Goal: Task Accomplishment & Management: Manage account settings

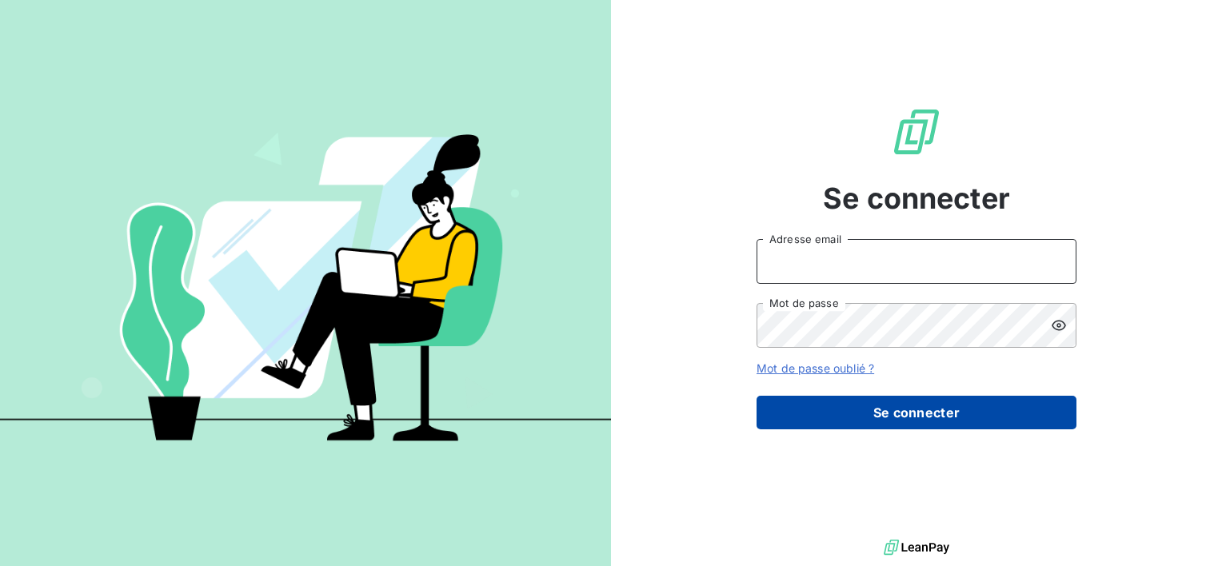
type input "[EMAIL_ADDRESS][DOMAIN_NAME]"
click at [881, 423] on button "Se connecter" at bounding box center [917, 413] width 320 height 34
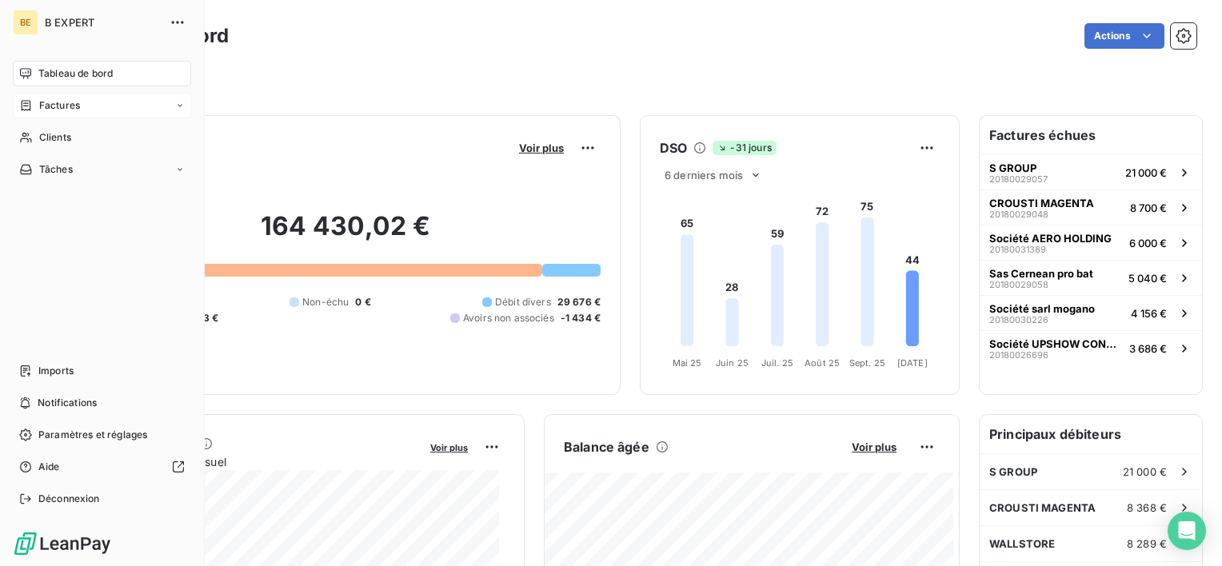
click at [52, 103] on span "Factures" at bounding box center [59, 105] width 41 height 14
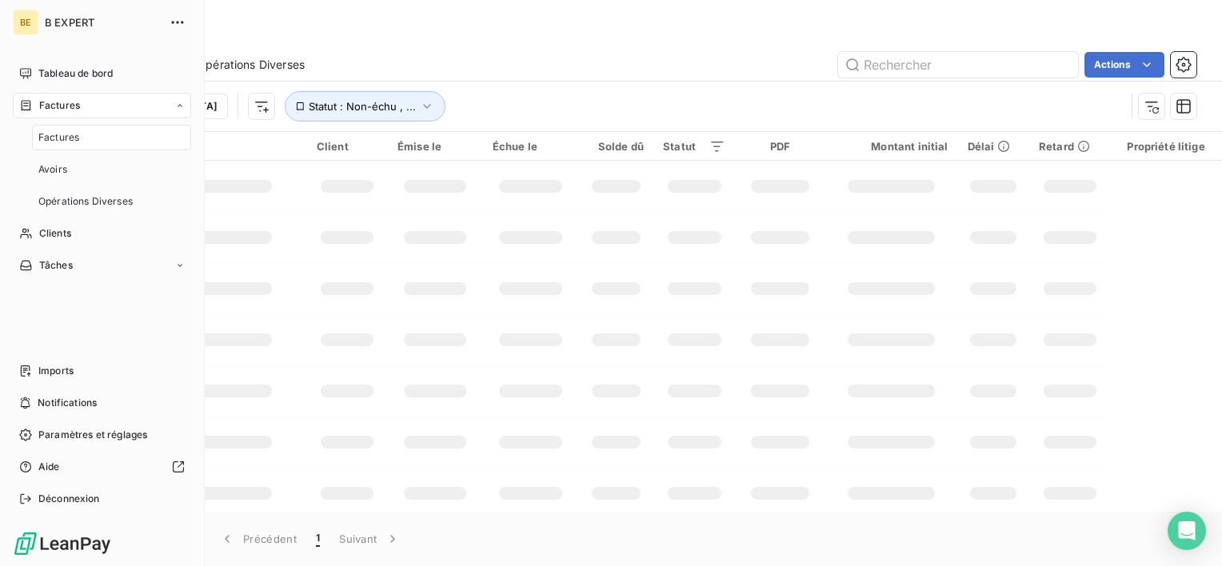
click at [51, 143] on span "Factures" at bounding box center [58, 137] width 41 height 14
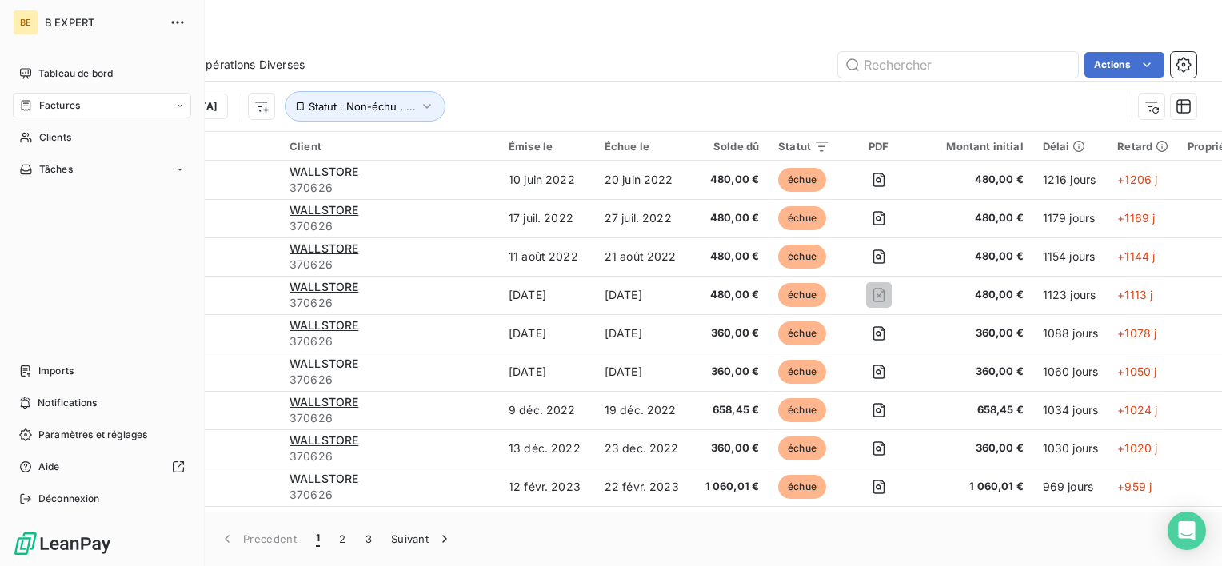
click at [182, 102] on icon at bounding box center [180, 106] width 10 height 10
click at [138, 133] on div "Factures" at bounding box center [111, 138] width 159 height 26
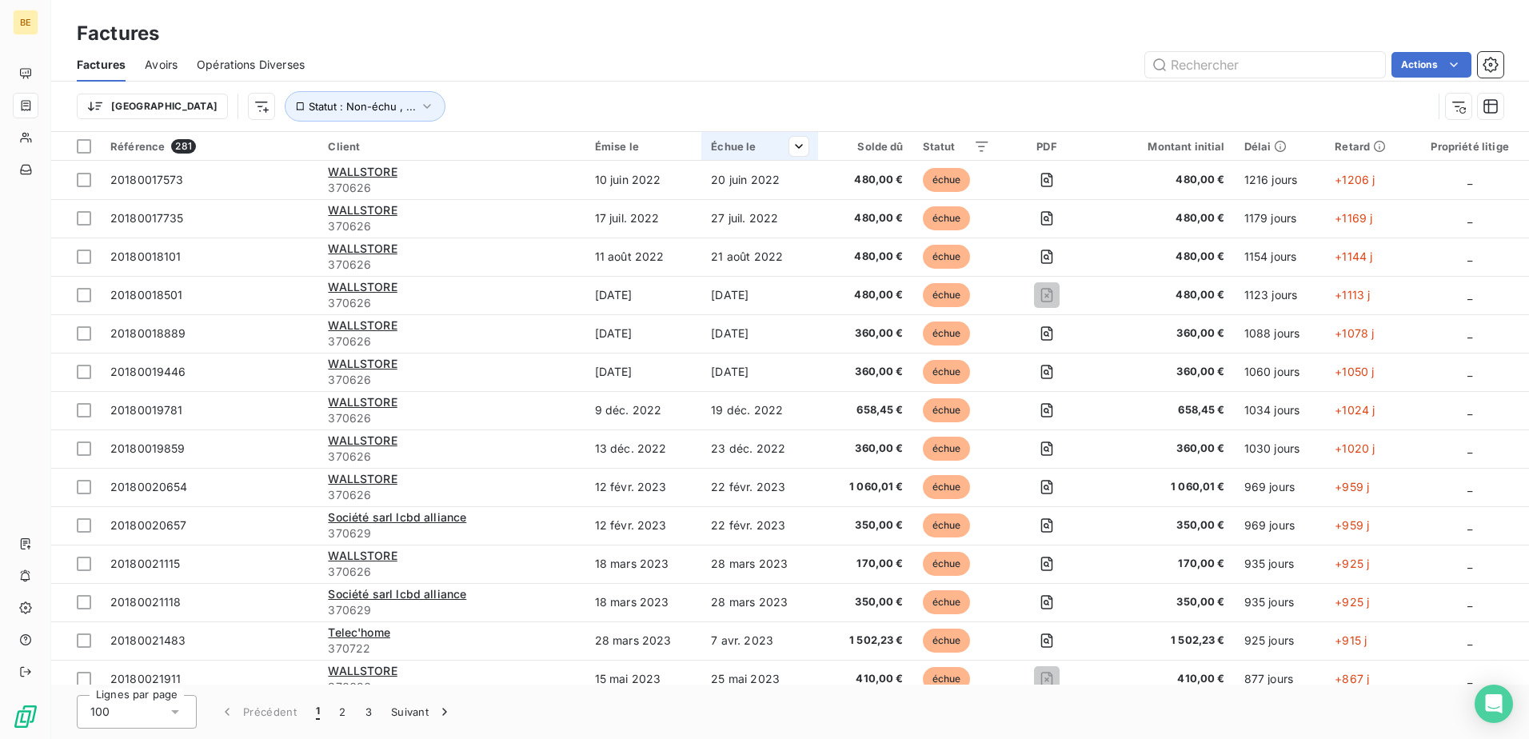
click at [711, 150] on div "Échue le" at bounding box center [760, 146] width 98 height 13
click at [625, 142] on html "BE Factures Factures Avoirs Opérations Diverses Actions Trier Statut : Non-échu…" at bounding box center [764, 369] width 1529 height 739
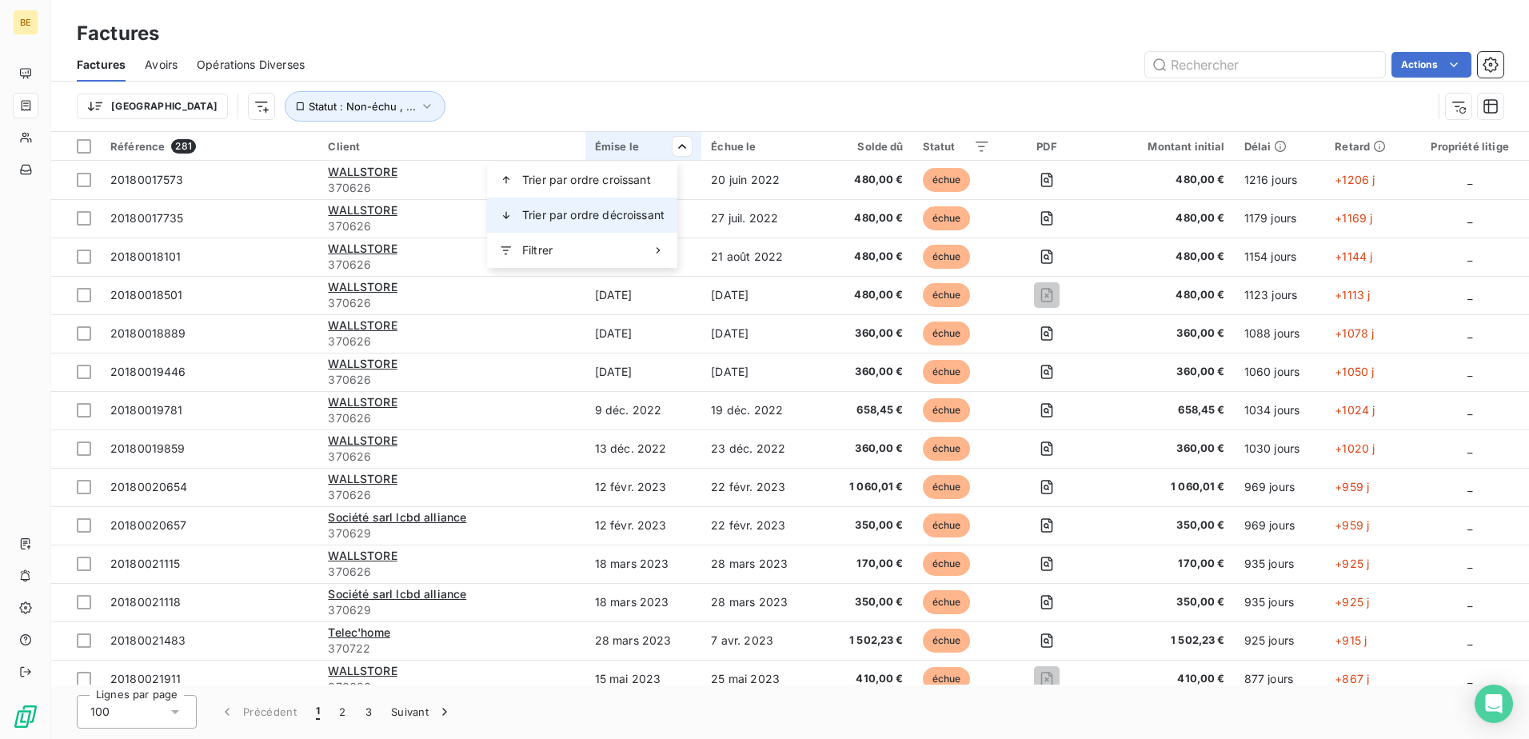
click at [638, 205] on div "Trier par ordre décroissant" at bounding box center [582, 215] width 190 height 35
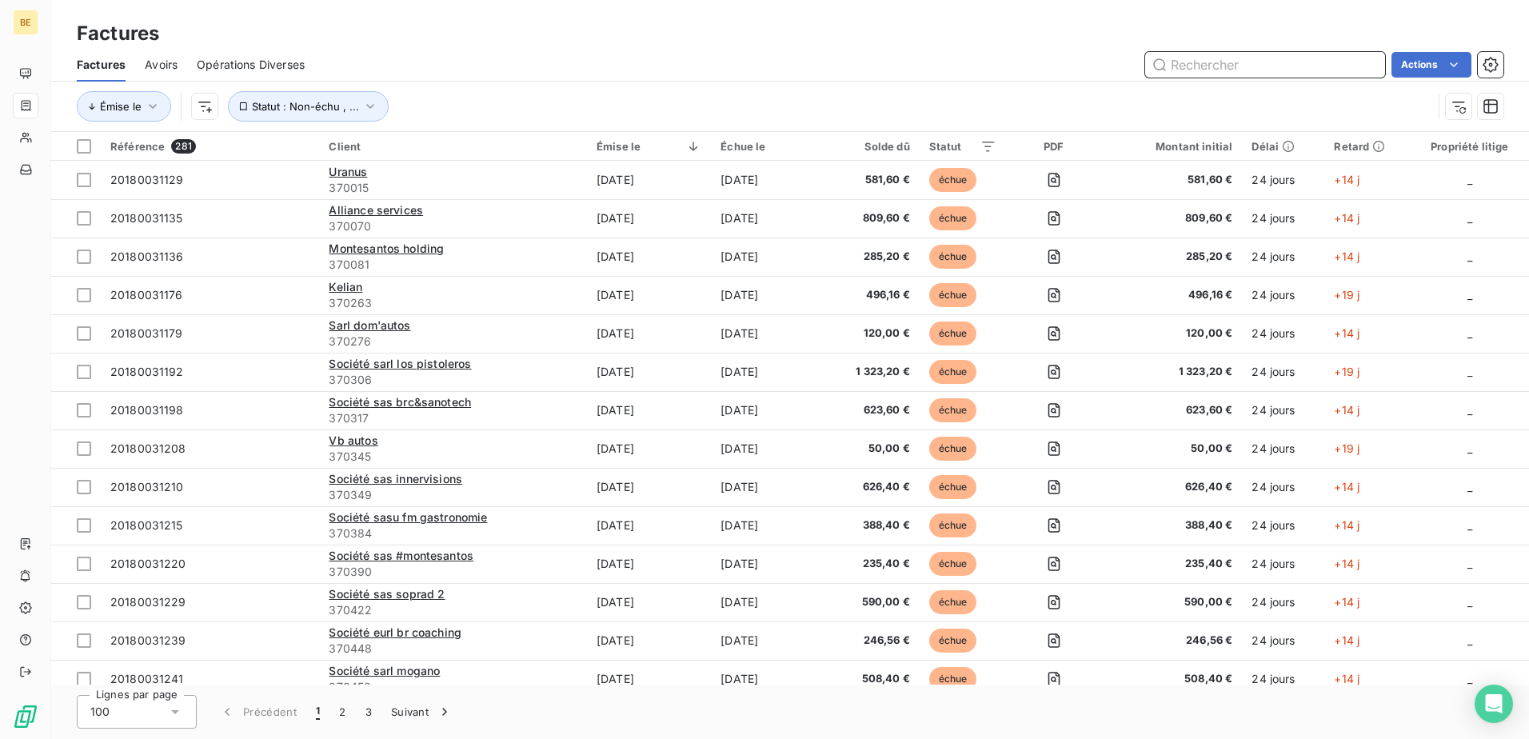
click at [1221, 72] on input "text" at bounding box center [1265, 65] width 240 height 26
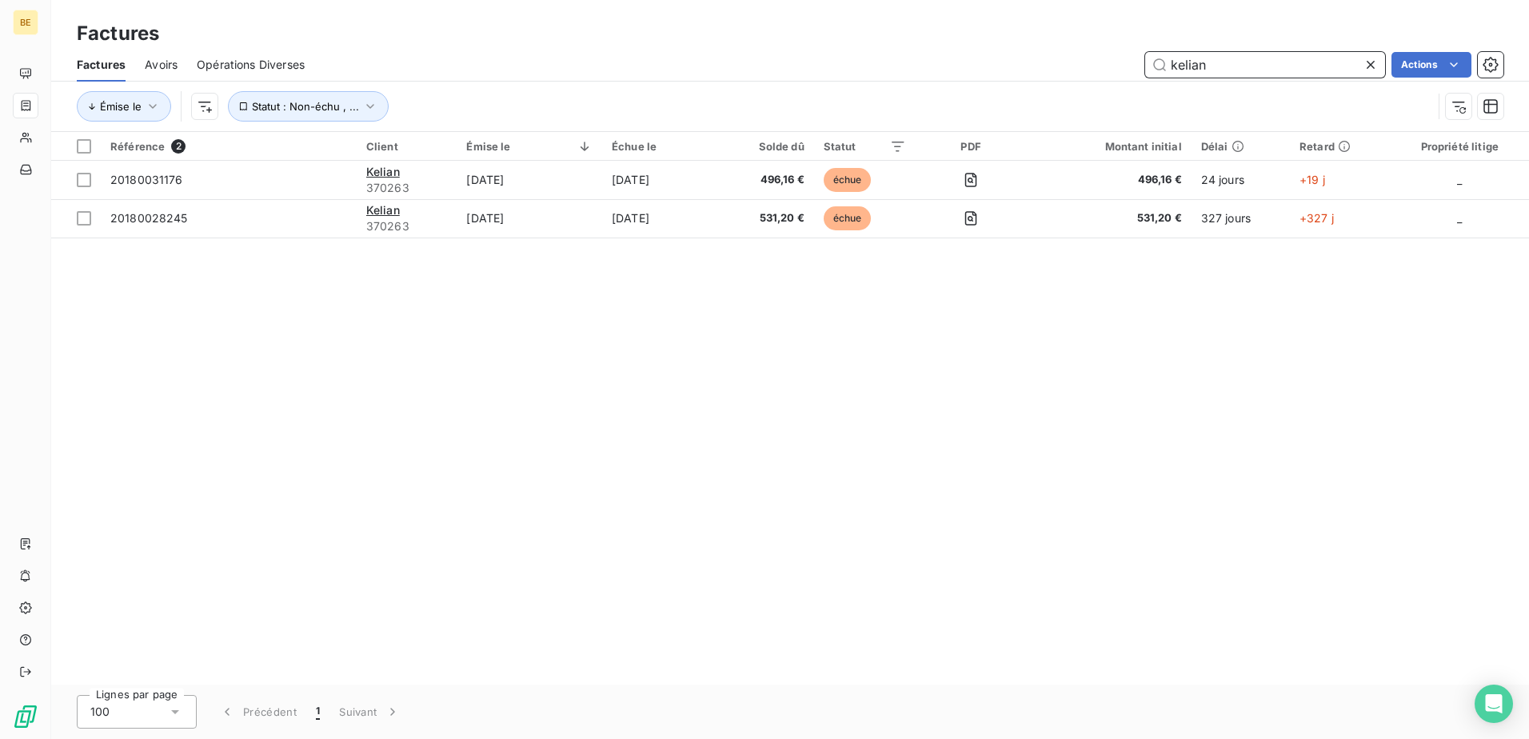
type input "kelian"
click at [932, 326] on div "Référence 2 Client Émise le Échue le Solde dû Statut PDF Montant initial Délai …" at bounding box center [790, 408] width 1478 height 553
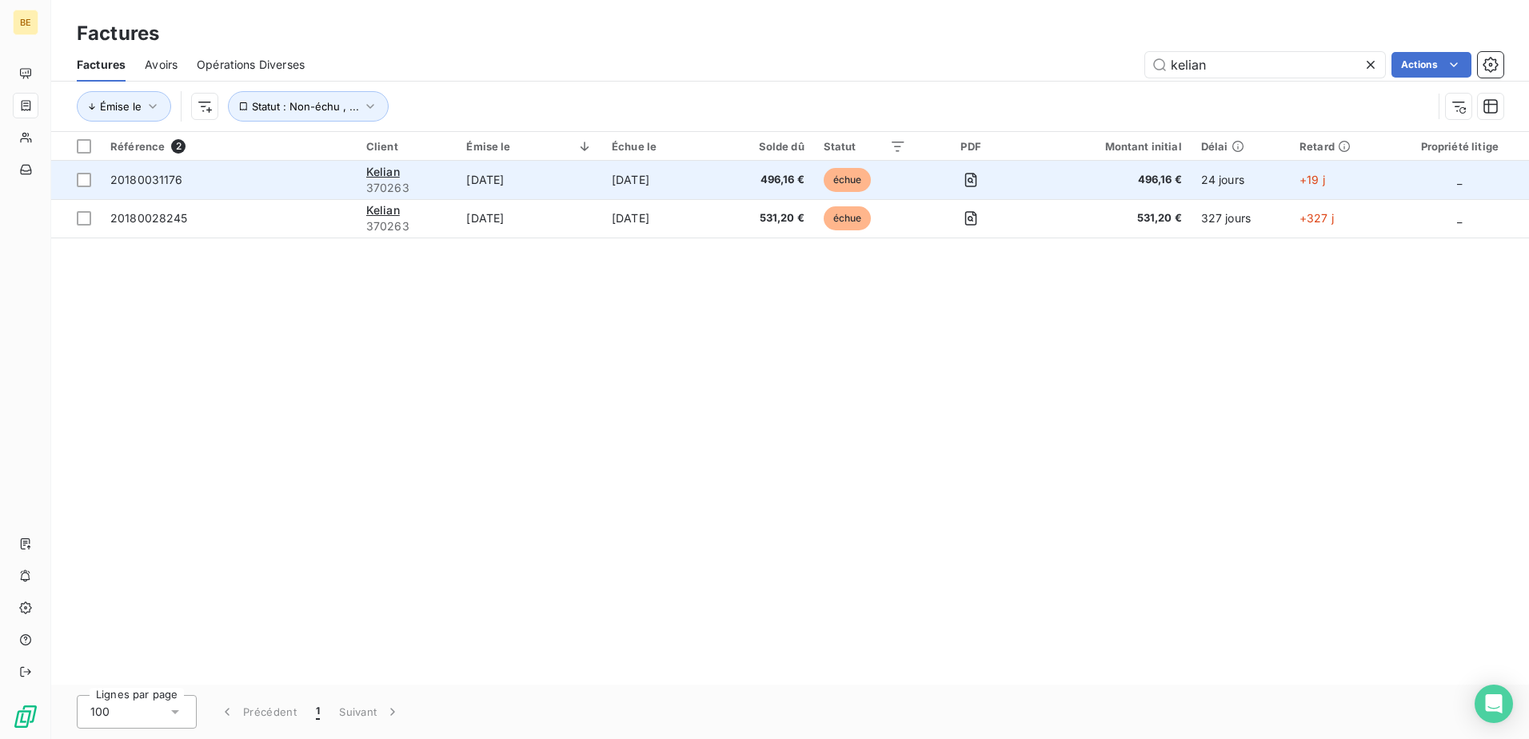
click at [302, 187] on span "20180031176" at bounding box center [228, 180] width 237 height 16
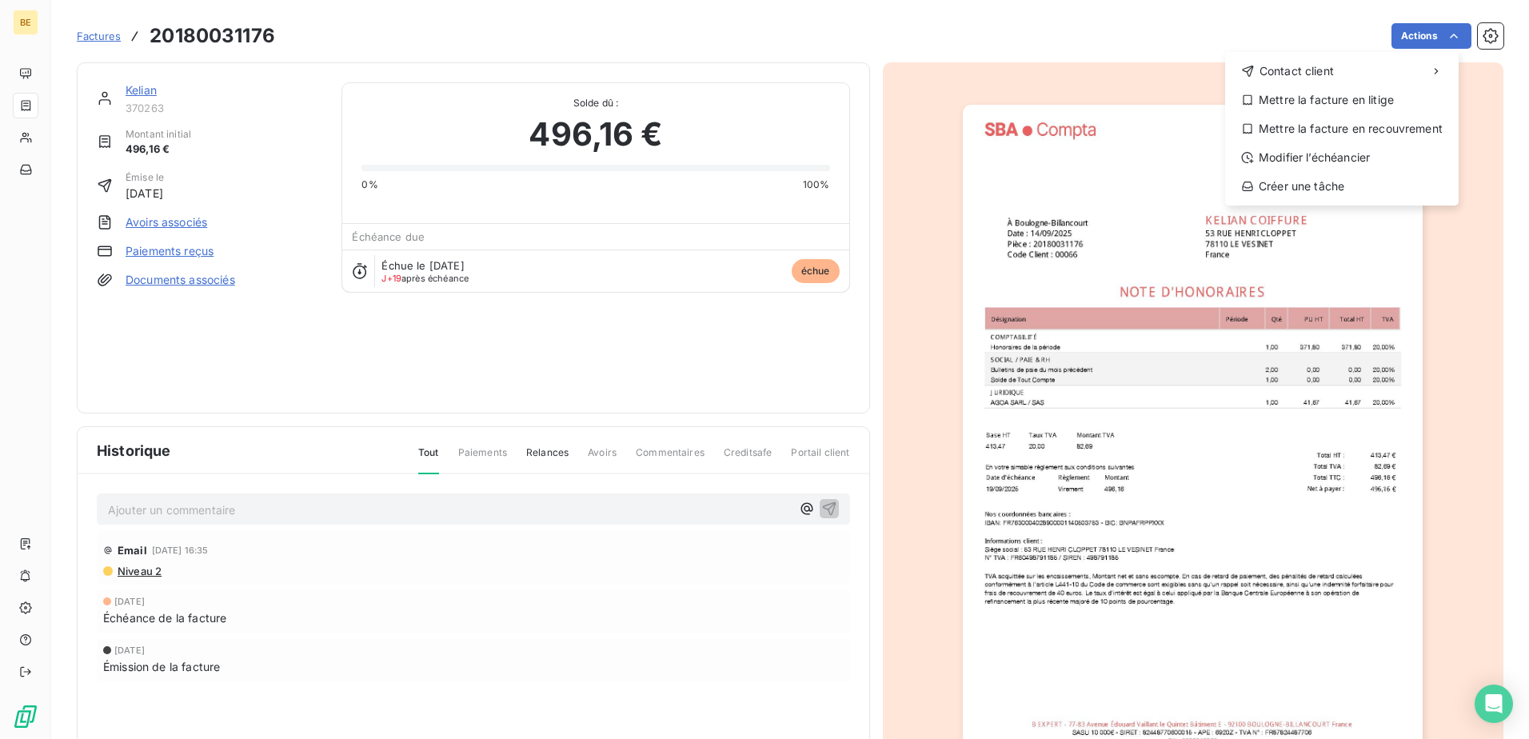
click at [1221, 26] on html "BE Factures 20180031176 Actions Contact client Mettre la facture en litige Mett…" at bounding box center [764, 369] width 1529 height 739
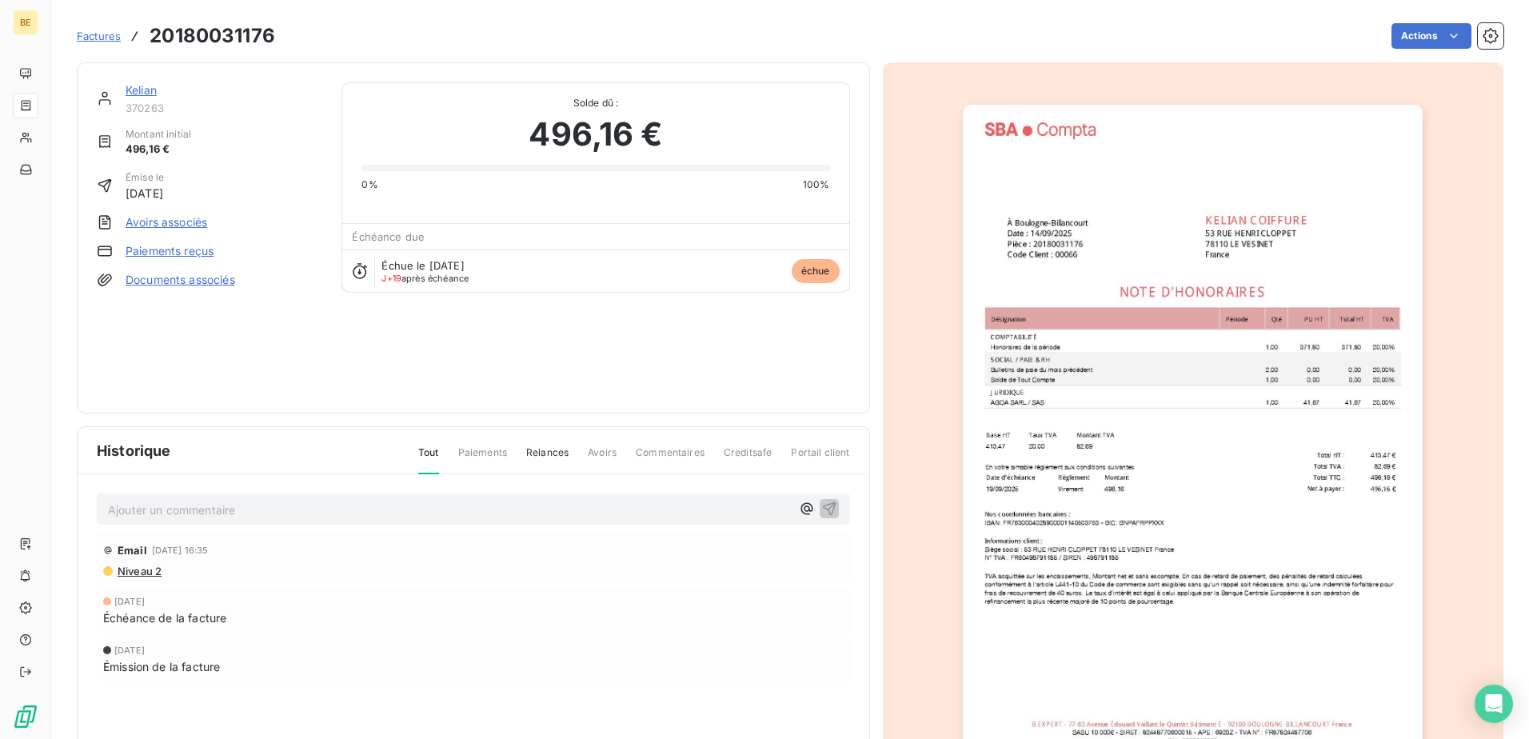
drag, startPoint x: 1252, startPoint y: 313, endPoint x: 203, endPoint y: 284, distance: 1049.0
click at [203, 284] on link "Documents associés" at bounding box center [181, 280] width 110 height 16
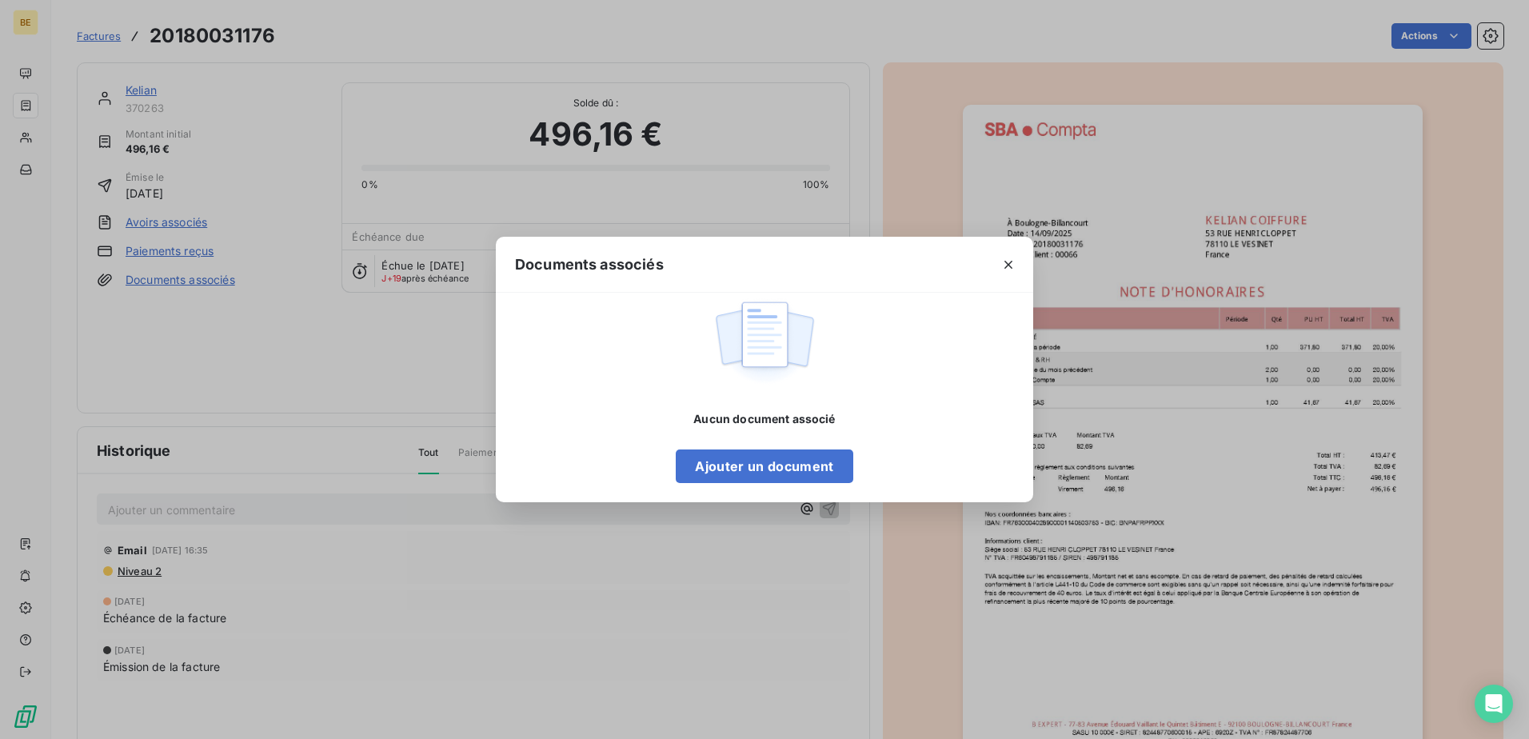
click at [1012, 248] on div at bounding box center [1009, 264] width 50 height 55
click at [1009, 273] on button "button" at bounding box center [1009, 265] width 26 height 26
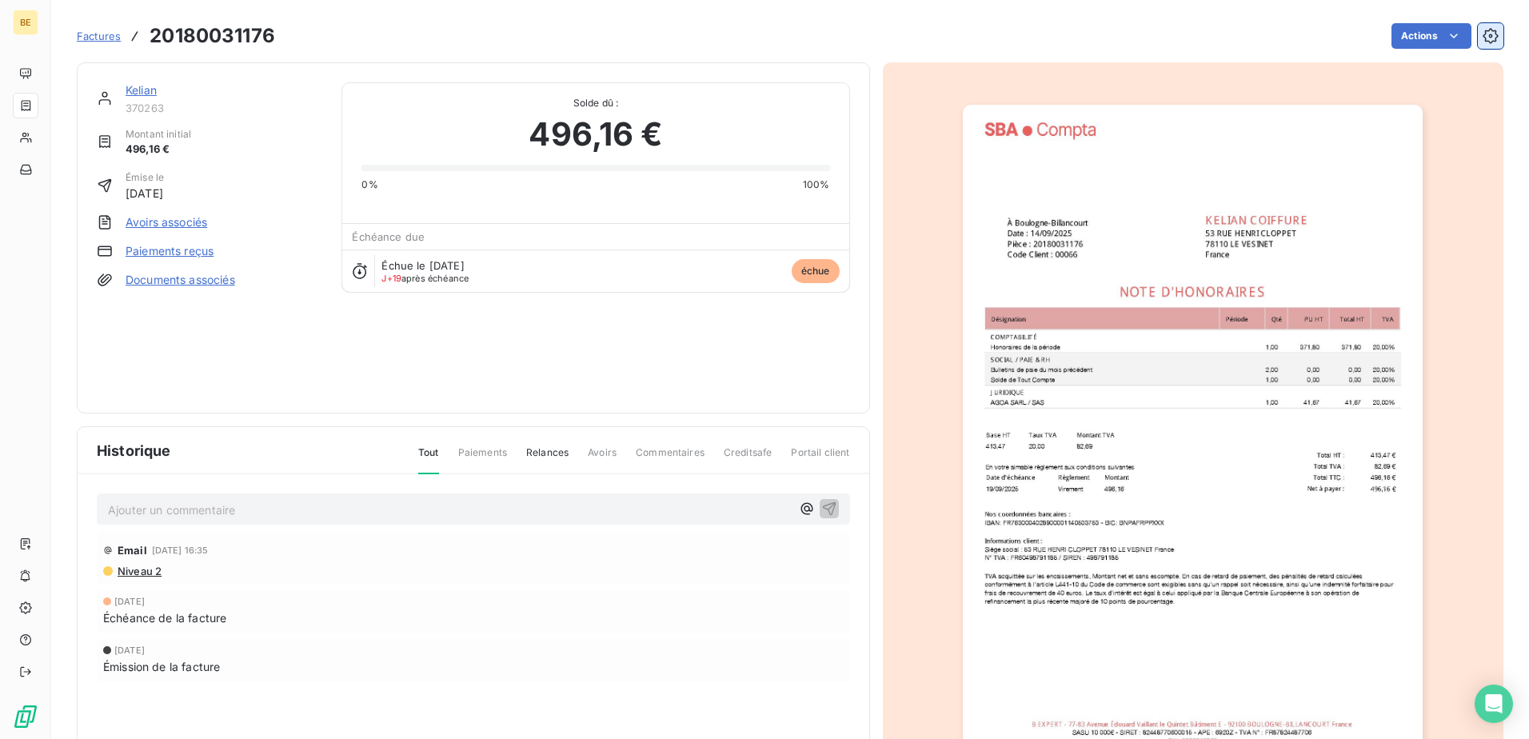
click at [1221, 31] on button "button" at bounding box center [1491, 36] width 26 height 26
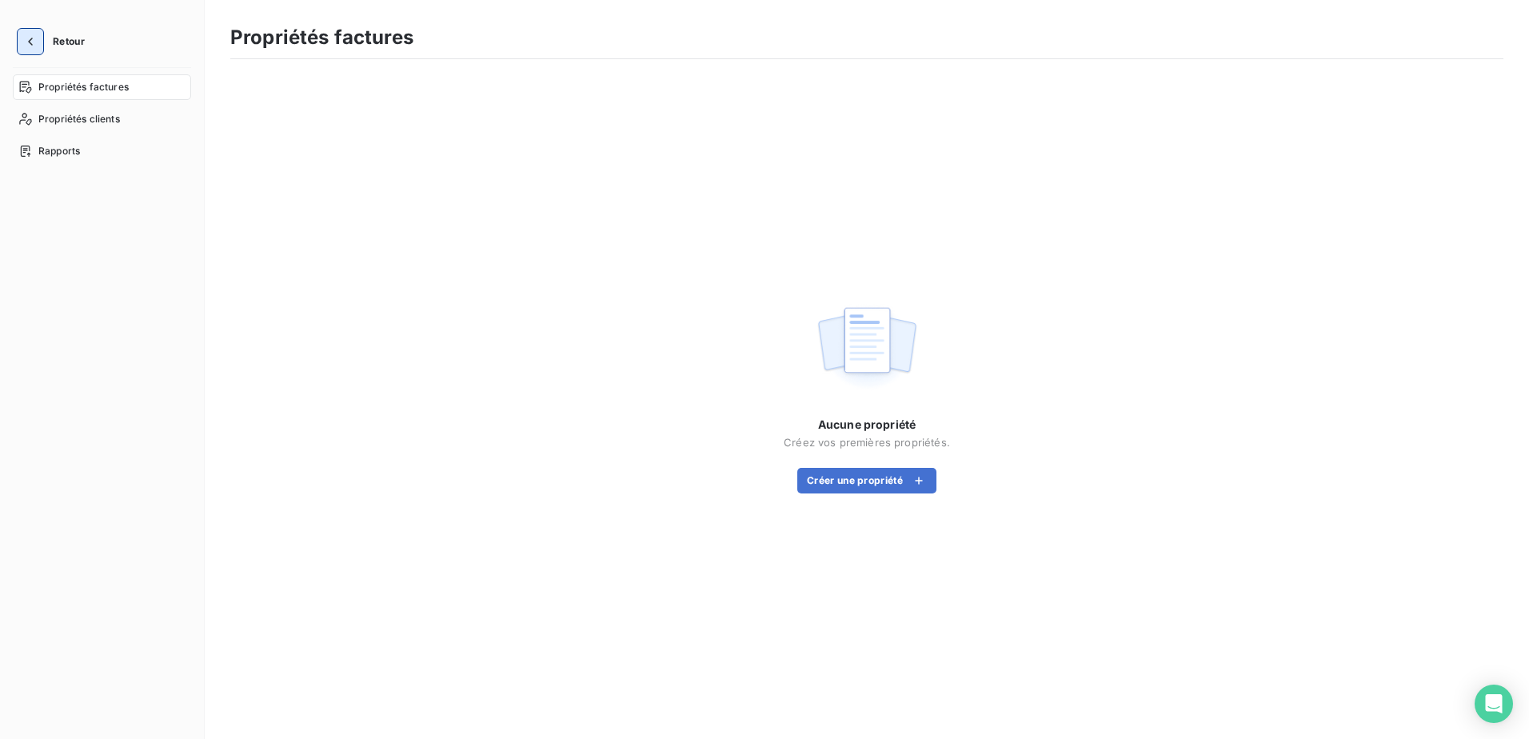
click at [28, 50] on button "button" at bounding box center [31, 42] width 26 height 26
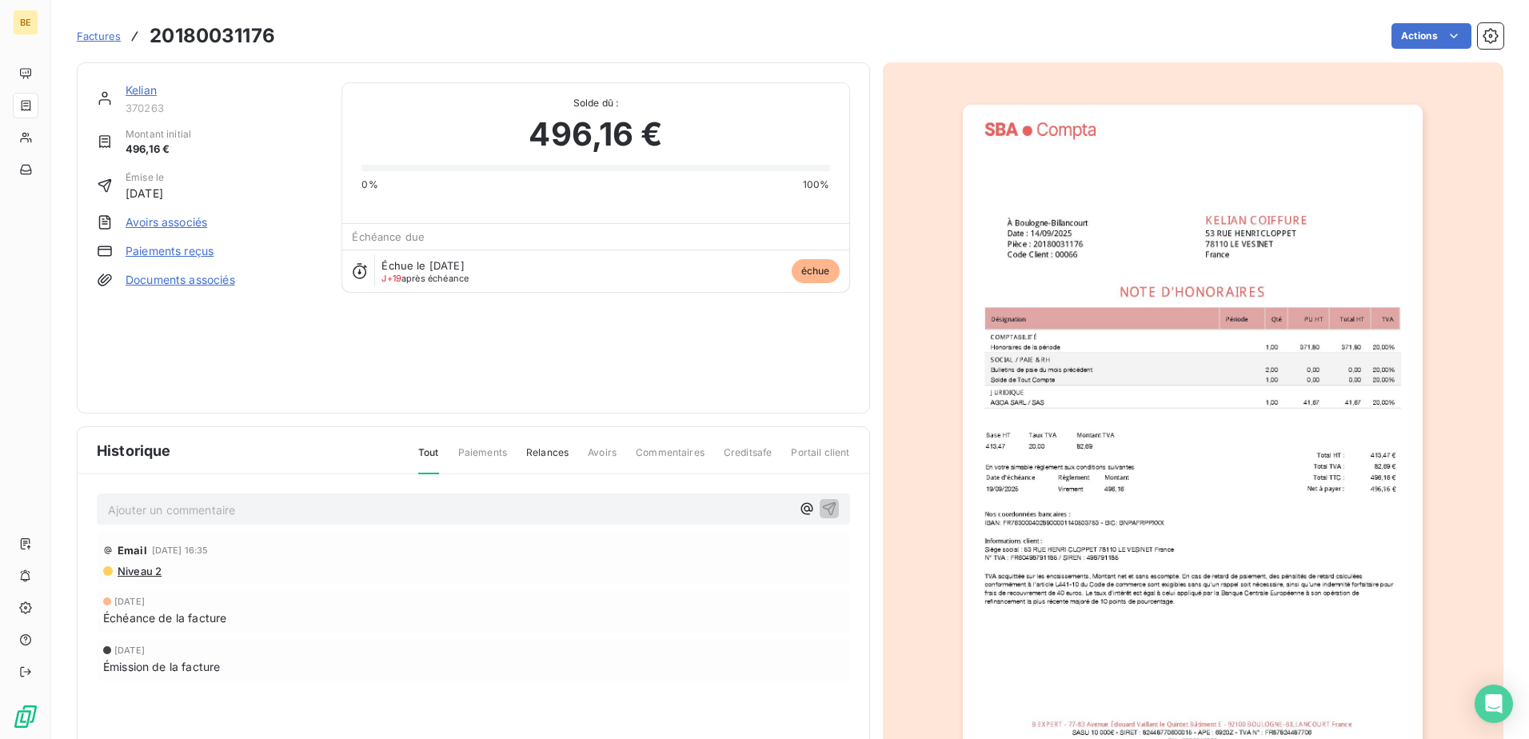
click at [99, 34] on span "Factures" at bounding box center [99, 36] width 44 height 13
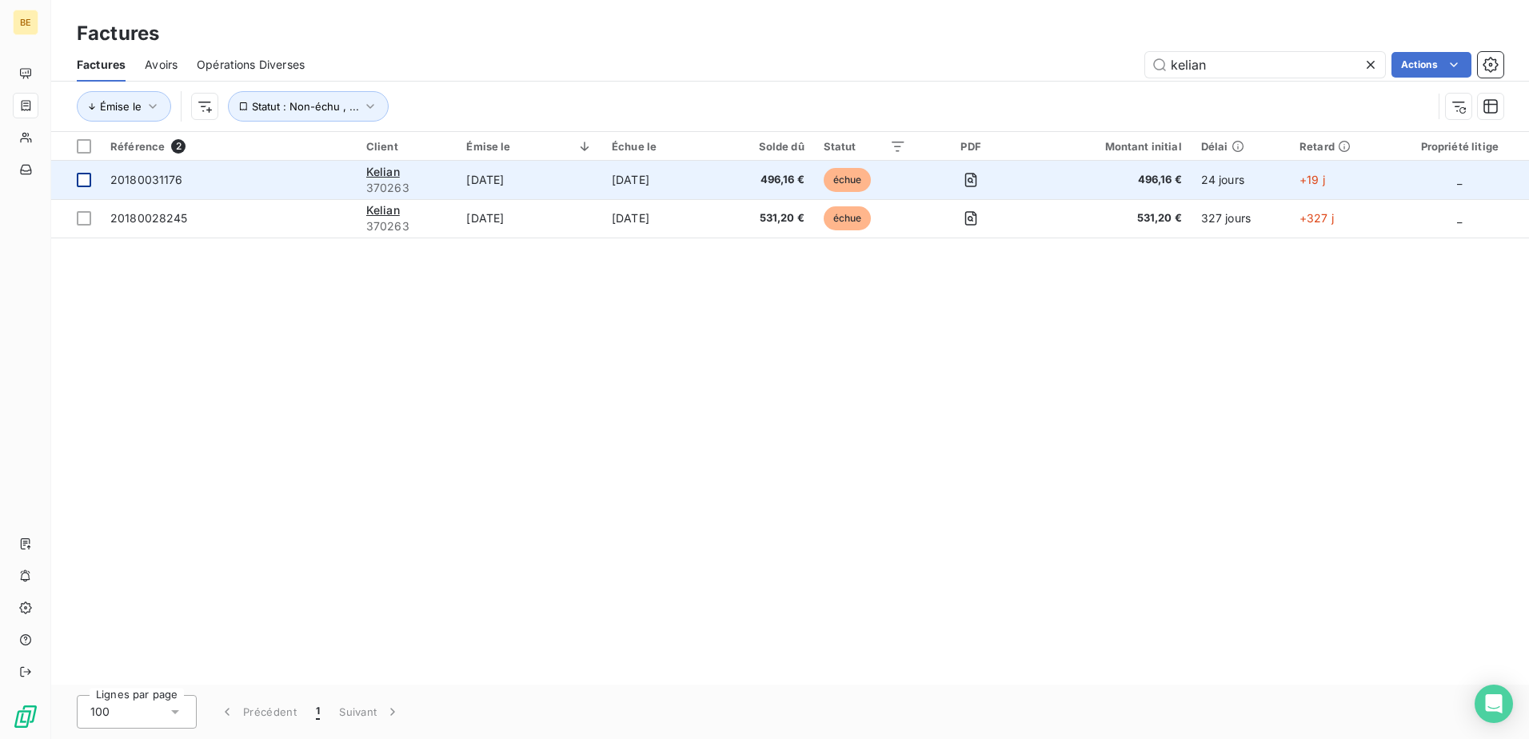
click at [78, 190] on td at bounding box center [76, 180] width 50 height 38
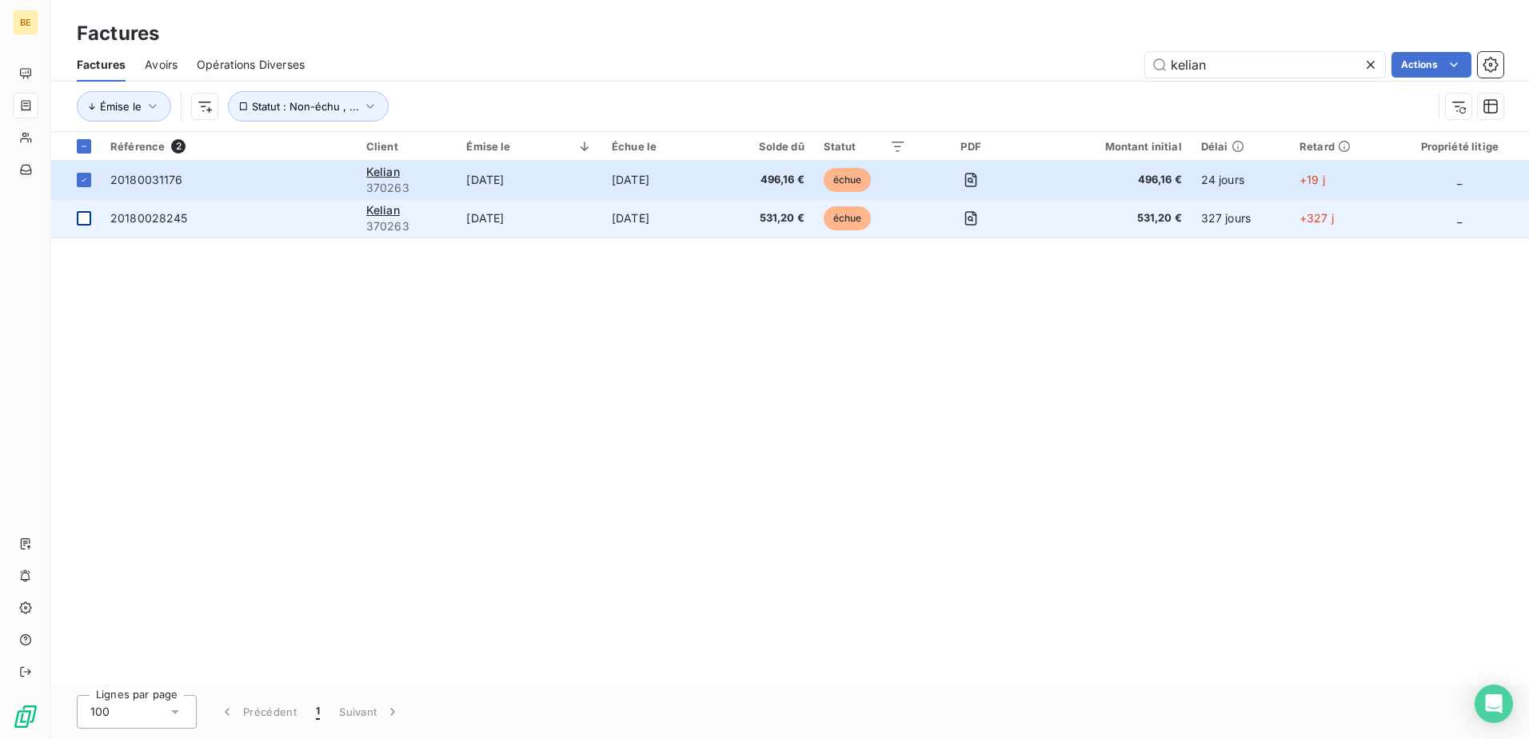
click at [78, 217] on div at bounding box center [84, 218] width 14 height 14
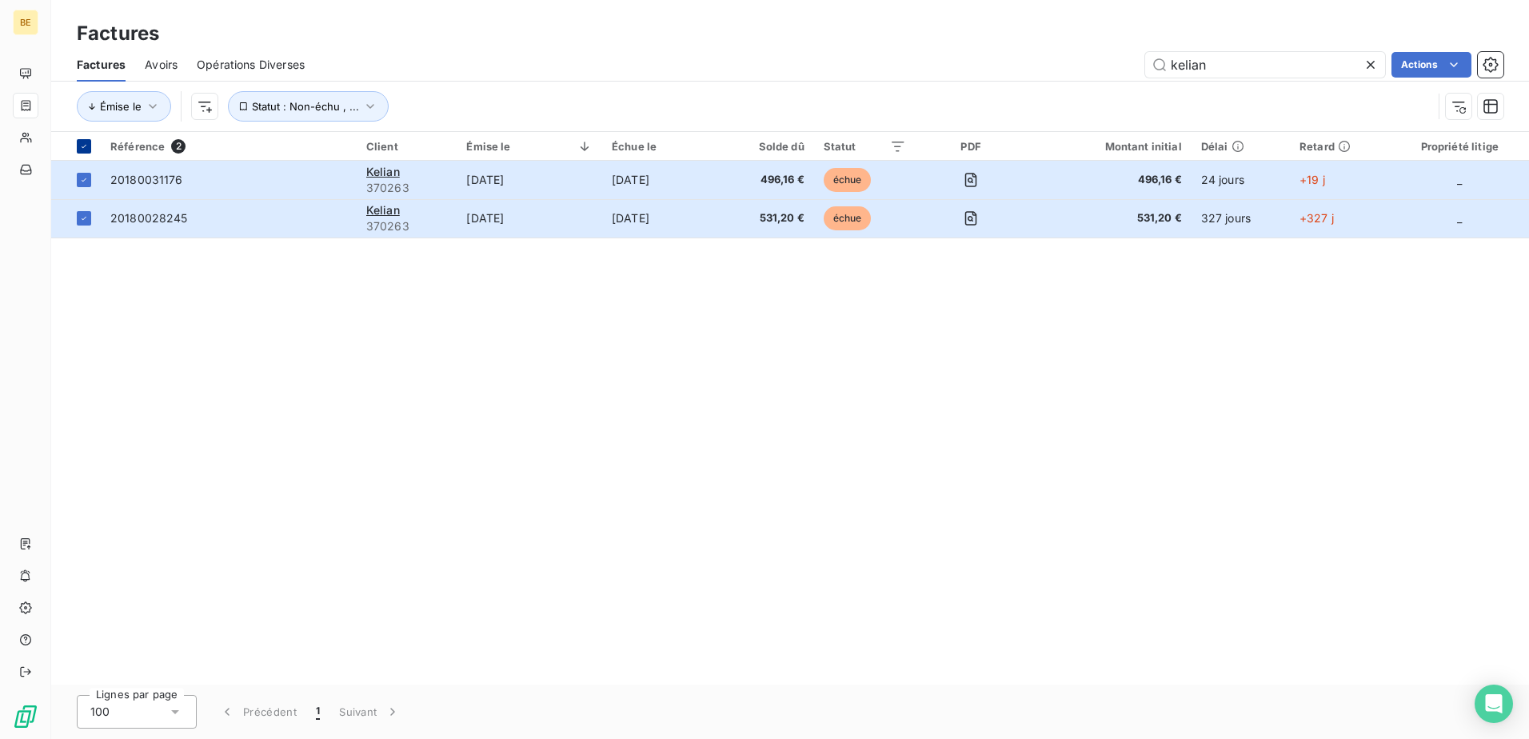
click at [80, 142] on icon at bounding box center [84, 147] width 10 height 10
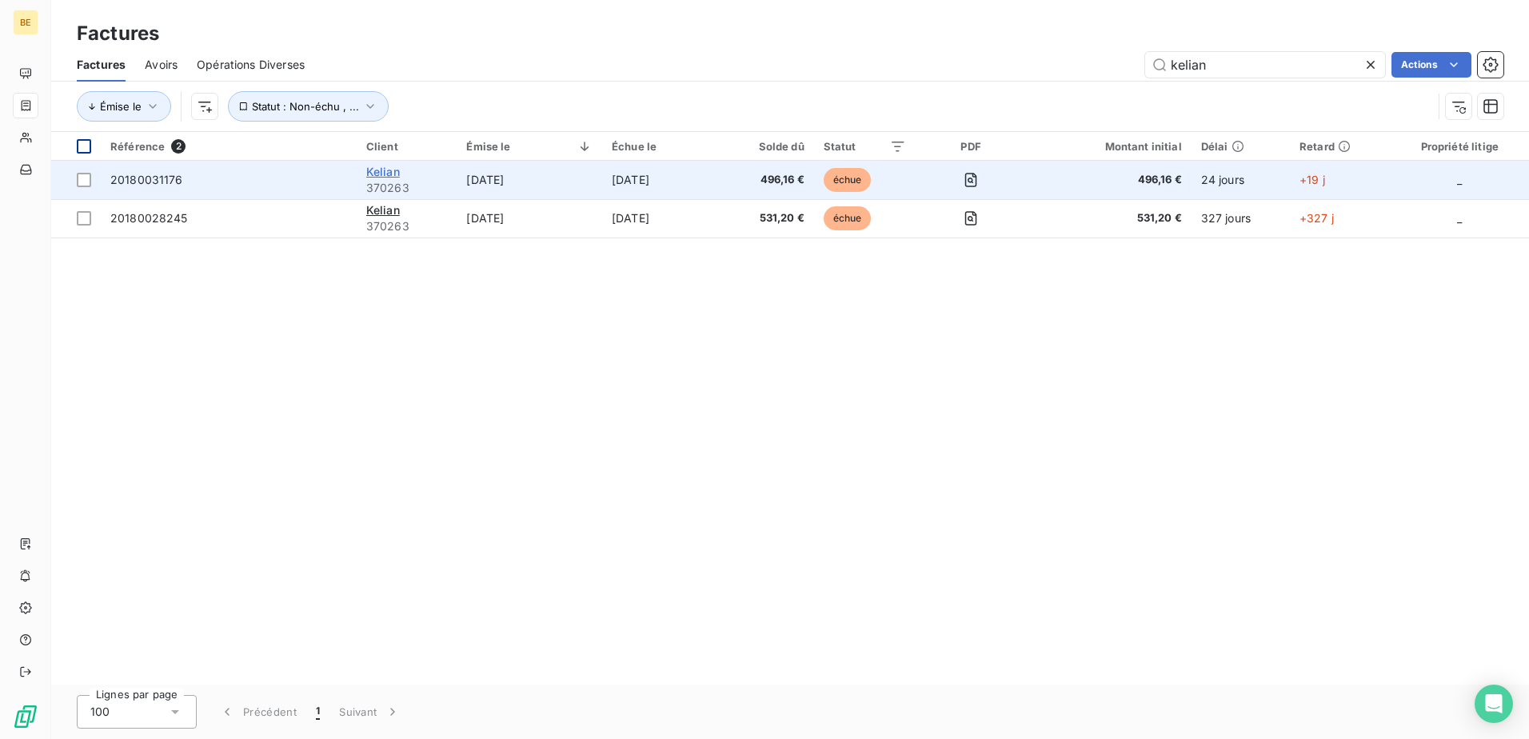
click at [382, 165] on span "Kelian" at bounding box center [383, 172] width 34 height 14
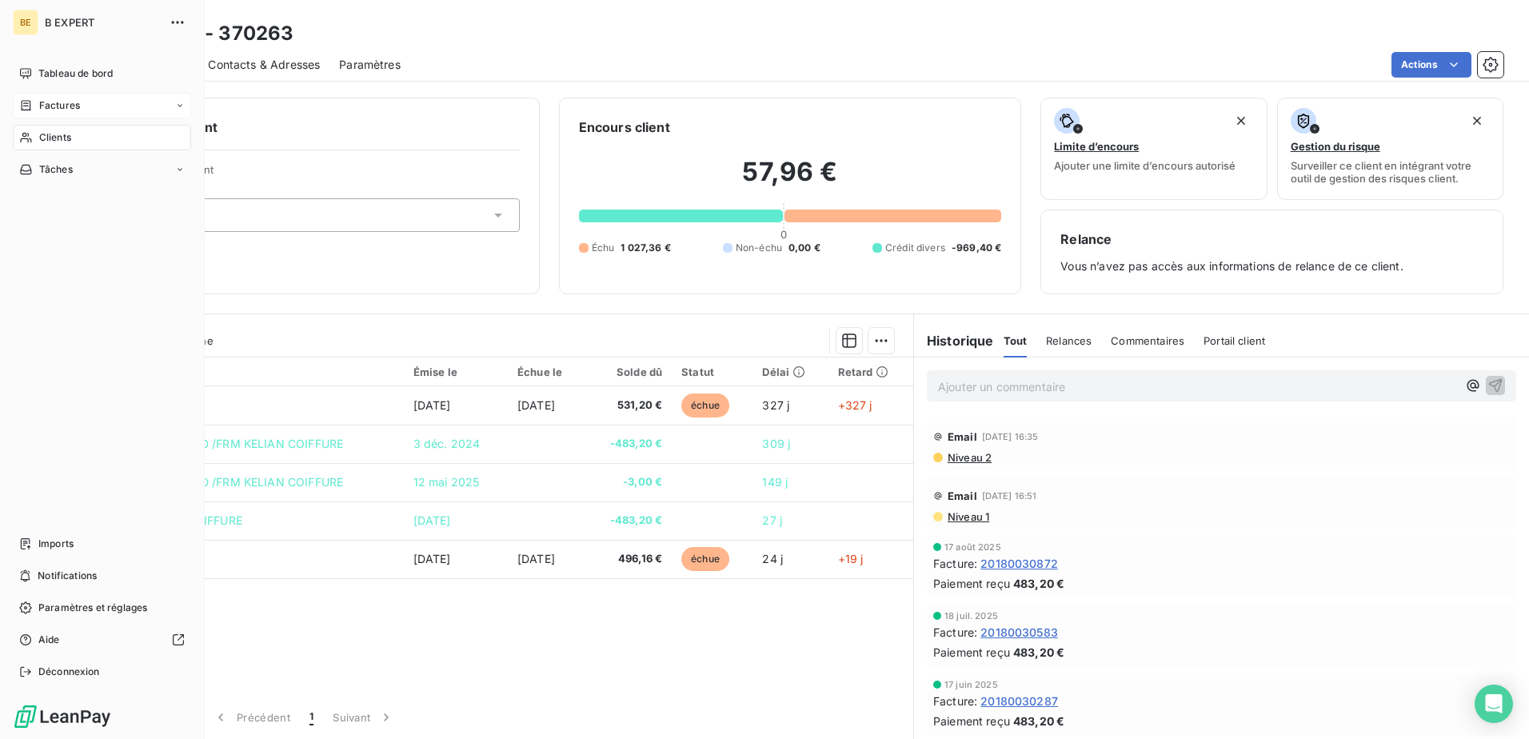
click at [22, 100] on icon at bounding box center [26, 105] width 14 height 13
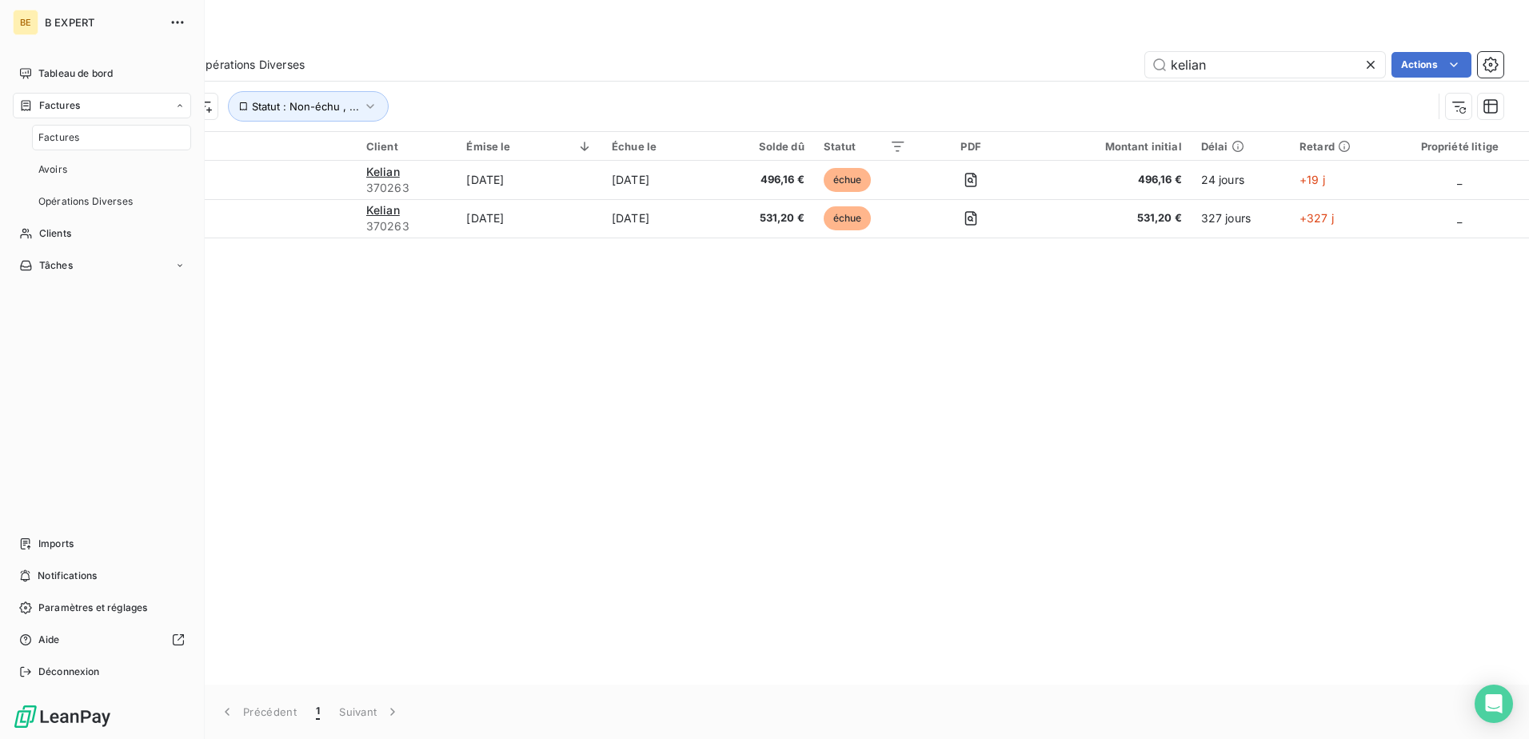
click at [22, 100] on icon at bounding box center [26, 105] width 14 height 13
click at [61, 170] on span "Avoirs" at bounding box center [52, 169] width 29 height 14
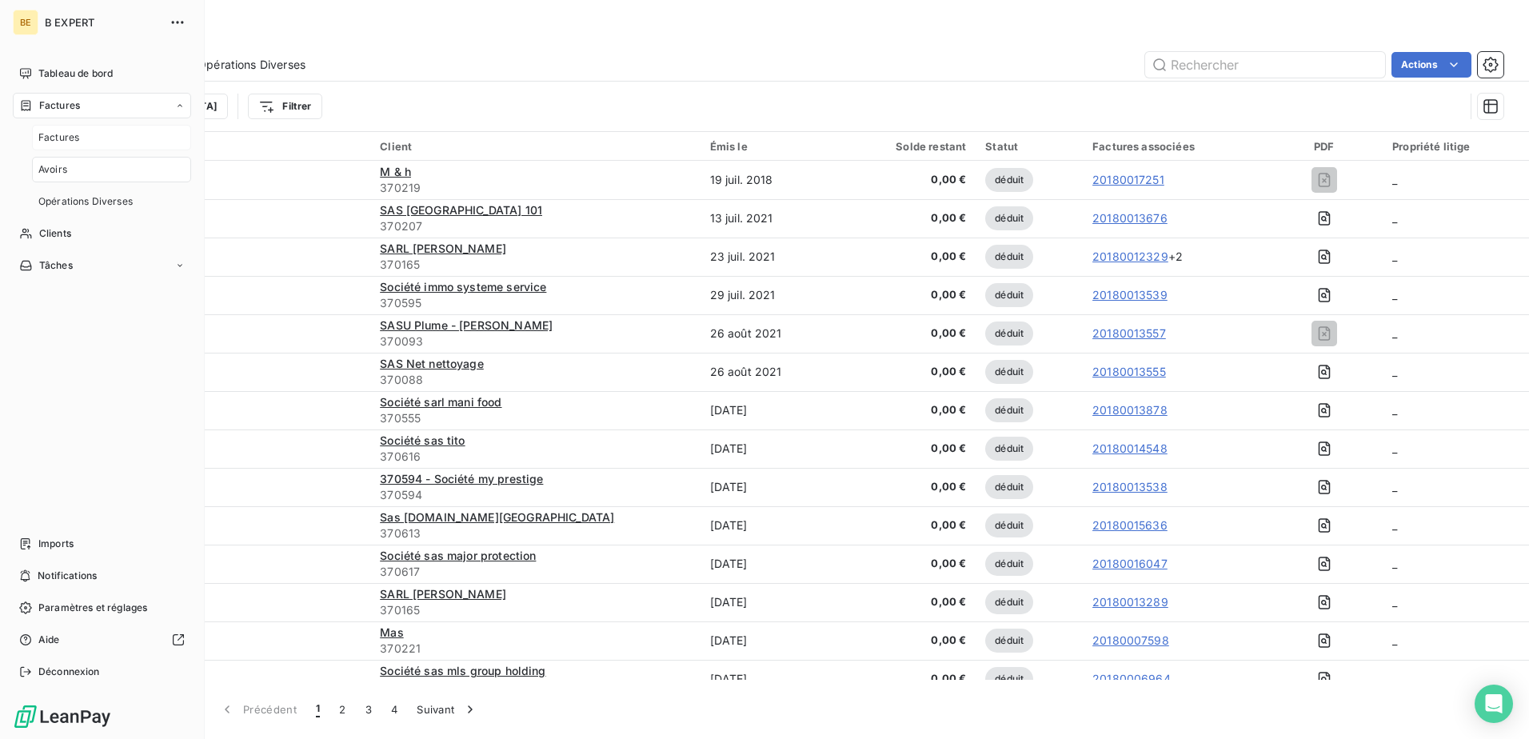
click at [61, 134] on span "Factures" at bounding box center [58, 137] width 41 height 14
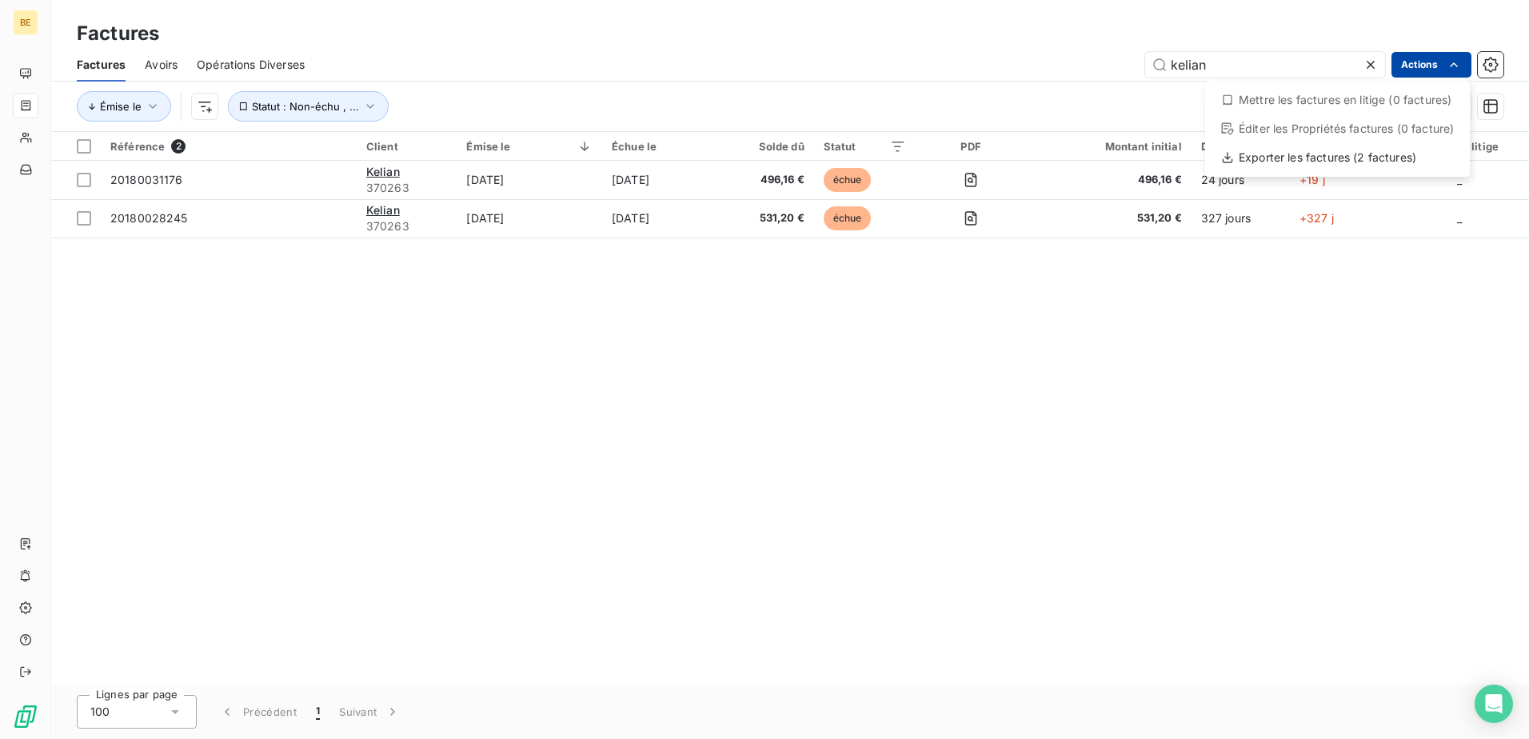
click at [1221, 63] on html "BE Factures Factures Avoirs Opérations Diverses kelian Actions Mettre les factu…" at bounding box center [764, 369] width 1529 height 739
click at [1221, 162] on div "Exporter les factures (2 factures)" at bounding box center [1338, 158] width 252 height 26
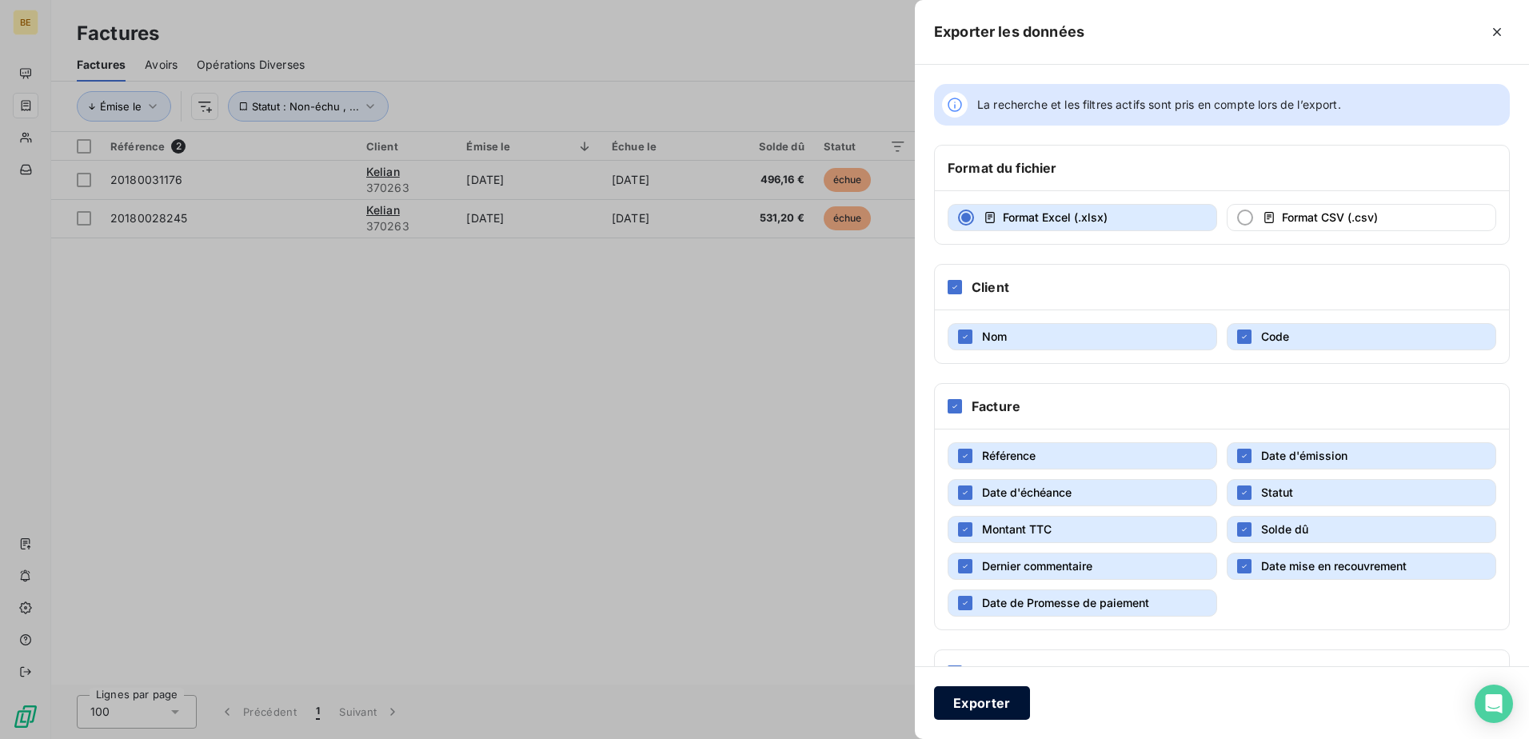
click at [1002, 566] on button "Exporter" at bounding box center [982, 703] width 96 height 34
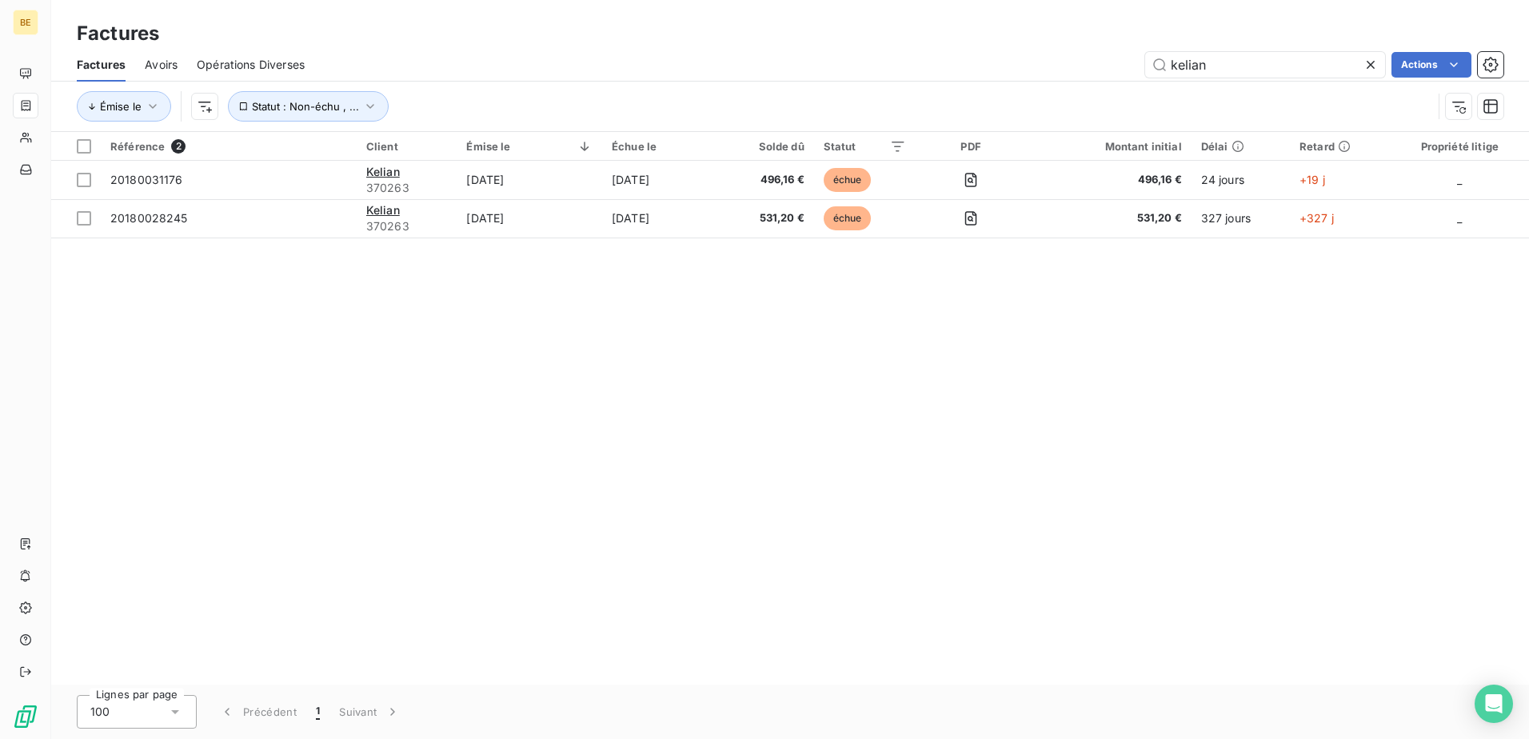
click at [1221, 21] on div "Factures" at bounding box center [790, 33] width 1478 height 29
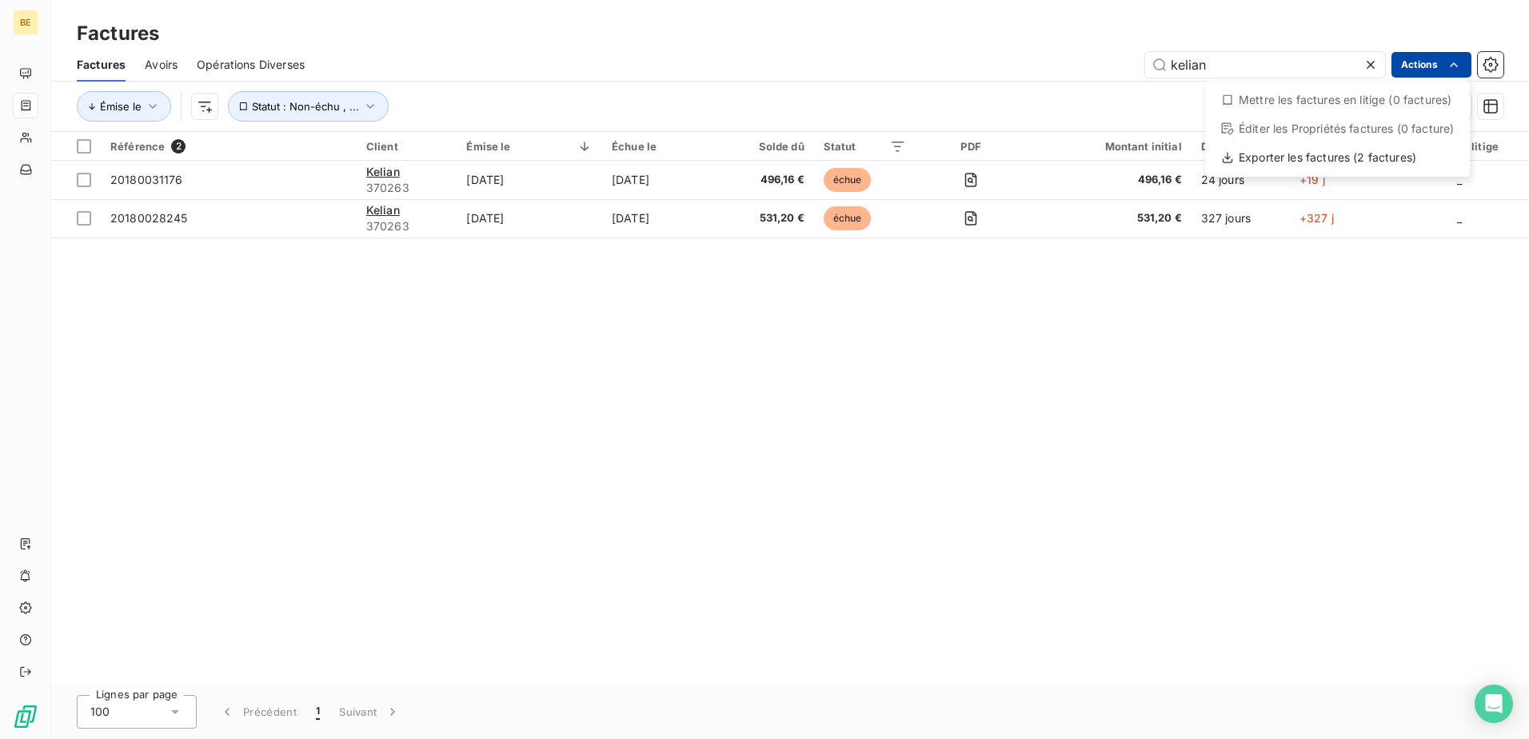
click at [1221, 62] on html "BE Factures Factures Avoirs Opérations Diverses kelian Actions Mettre les factu…" at bounding box center [764, 369] width 1529 height 739
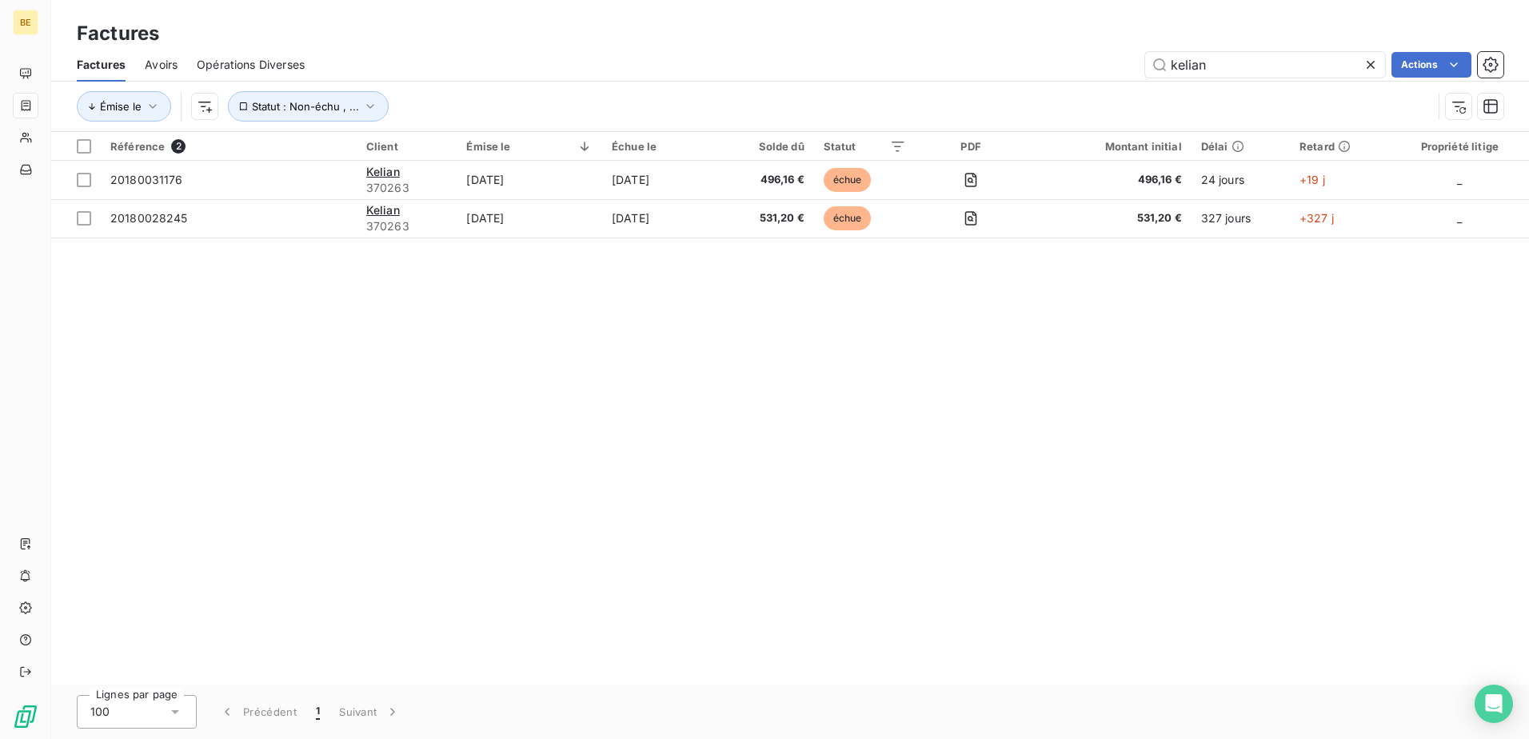
click at [1067, 367] on html "BE Factures Factures Avoirs Opérations Diverses kelian Actions Émise le Statut …" at bounding box center [764, 369] width 1529 height 739
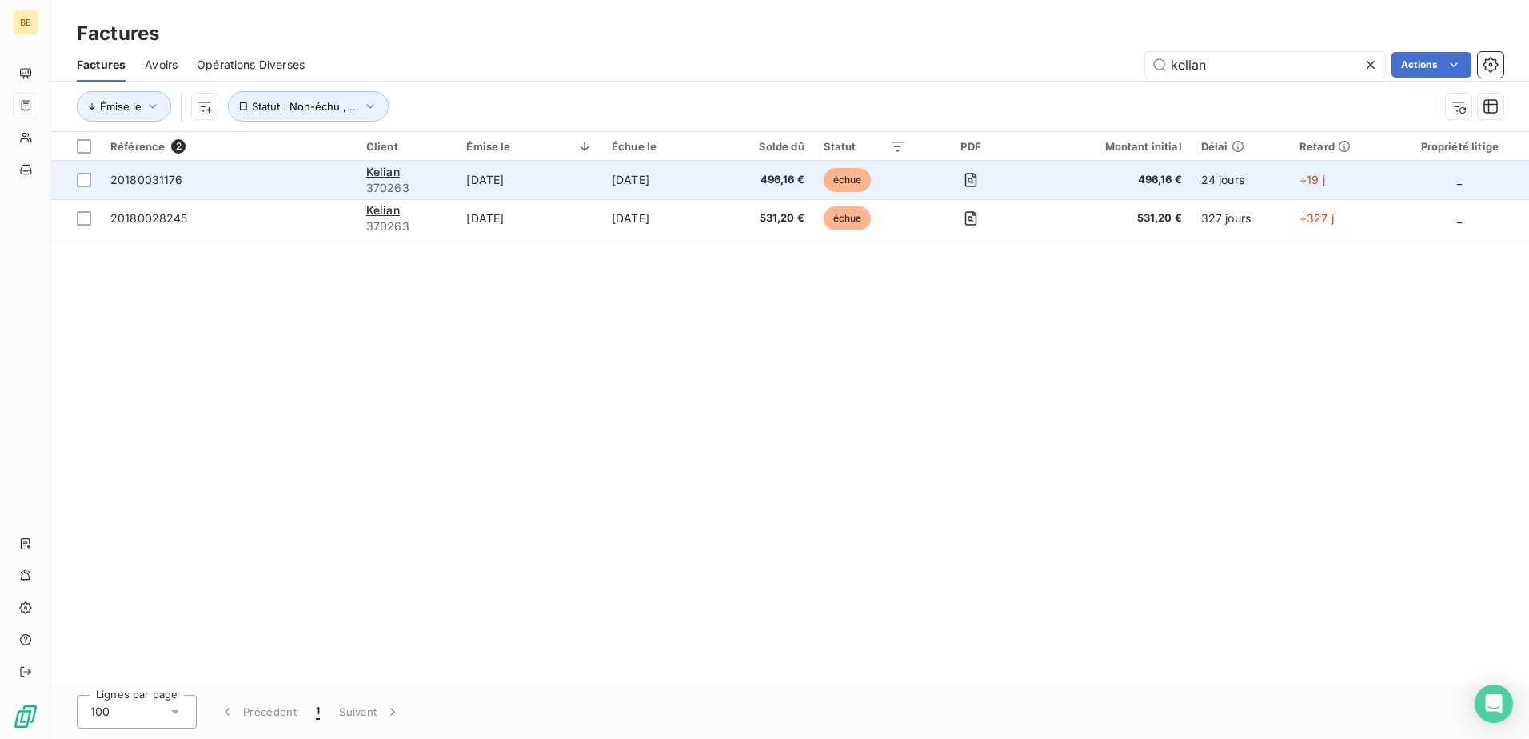
click at [334, 168] on td "20180031176" at bounding box center [229, 180] width 256 height 38
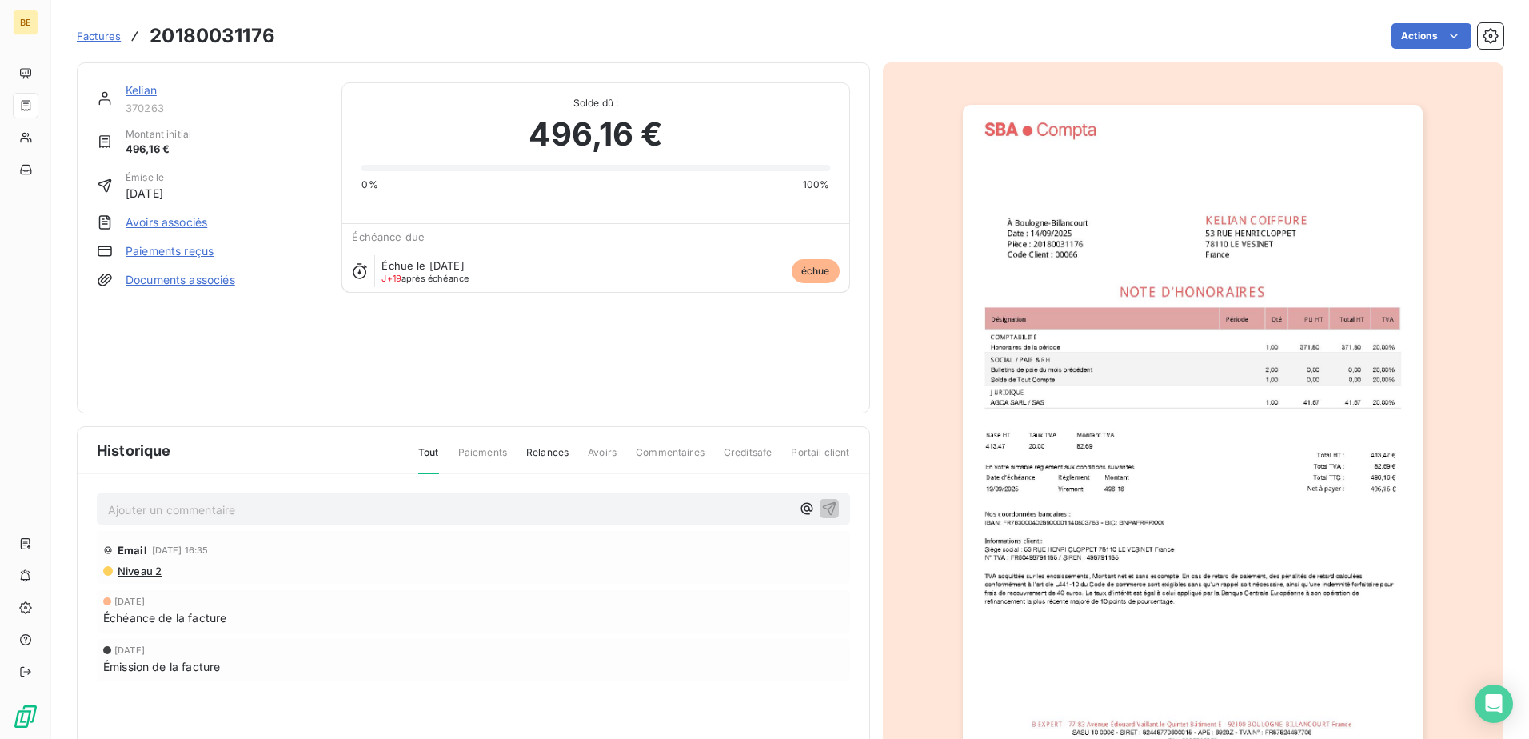
click at [105, 35] on span "Factures" at bounding box center [99, 36] width 44 height 13
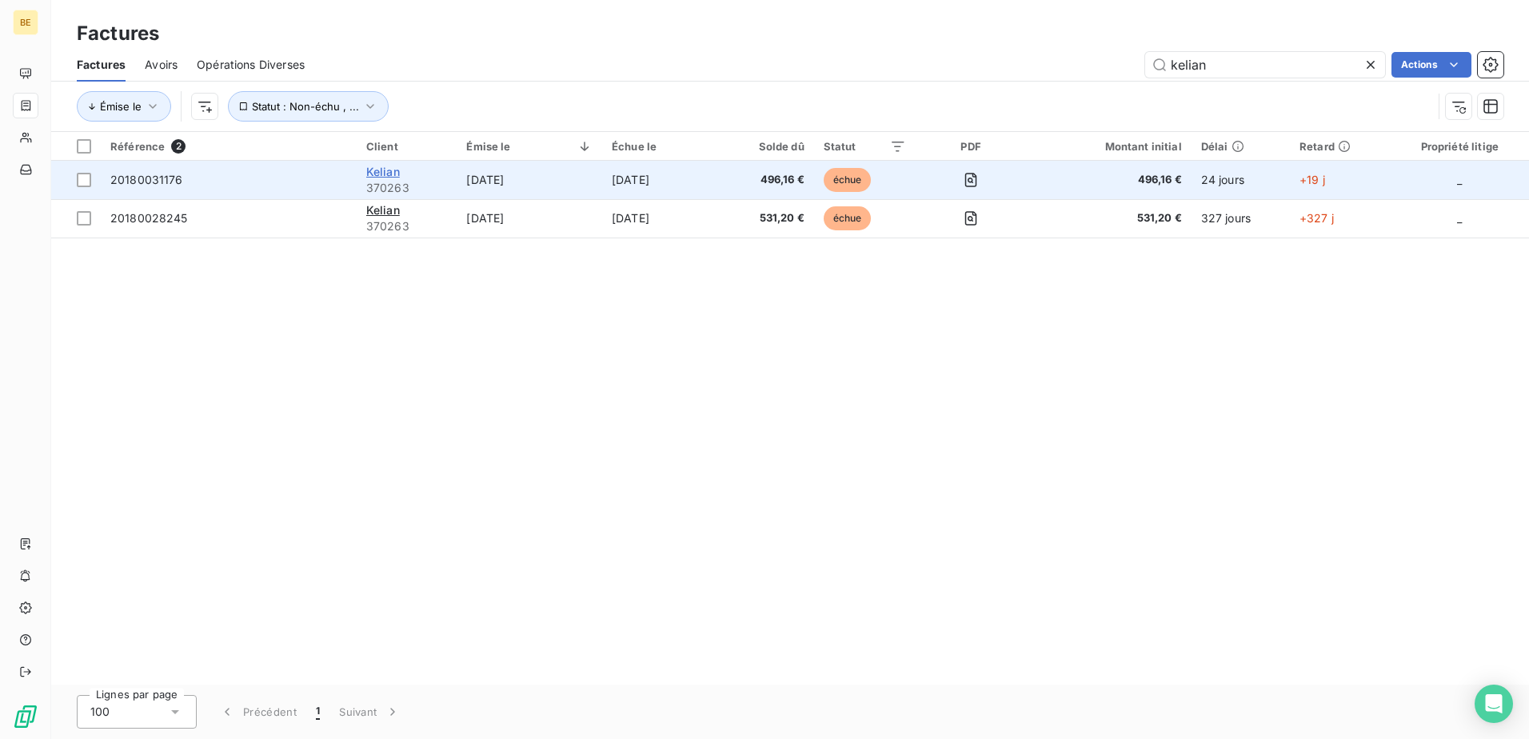
click at [382, 169] on span "Kelian" at bounding box center [383, 172] width 34 height 14
click at [390, 172] on span "Kelian" at bounding box center [383, 172] width 34 height 14
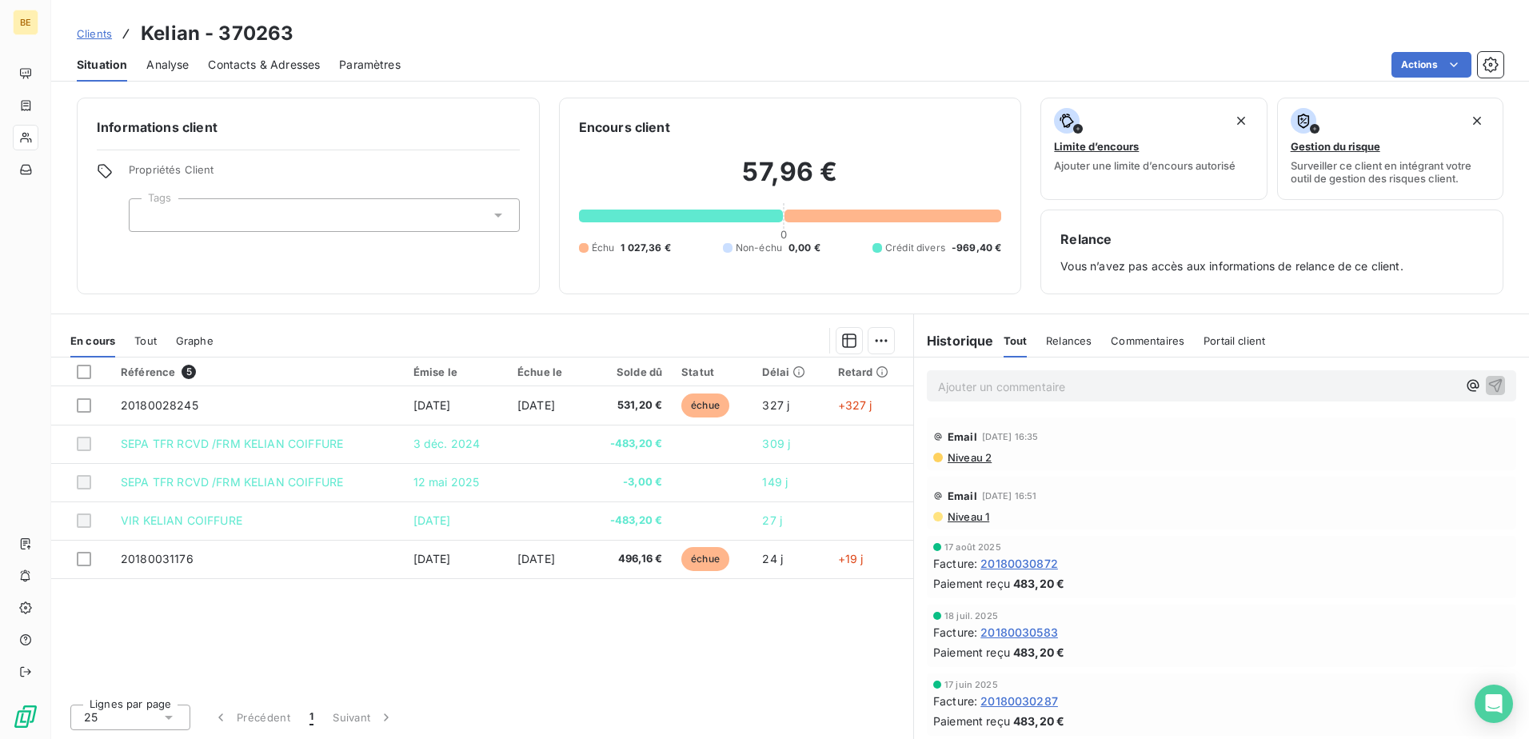
click at [106, 35] on span "Clients" at bounding box center [94, 33] width 35 height 13
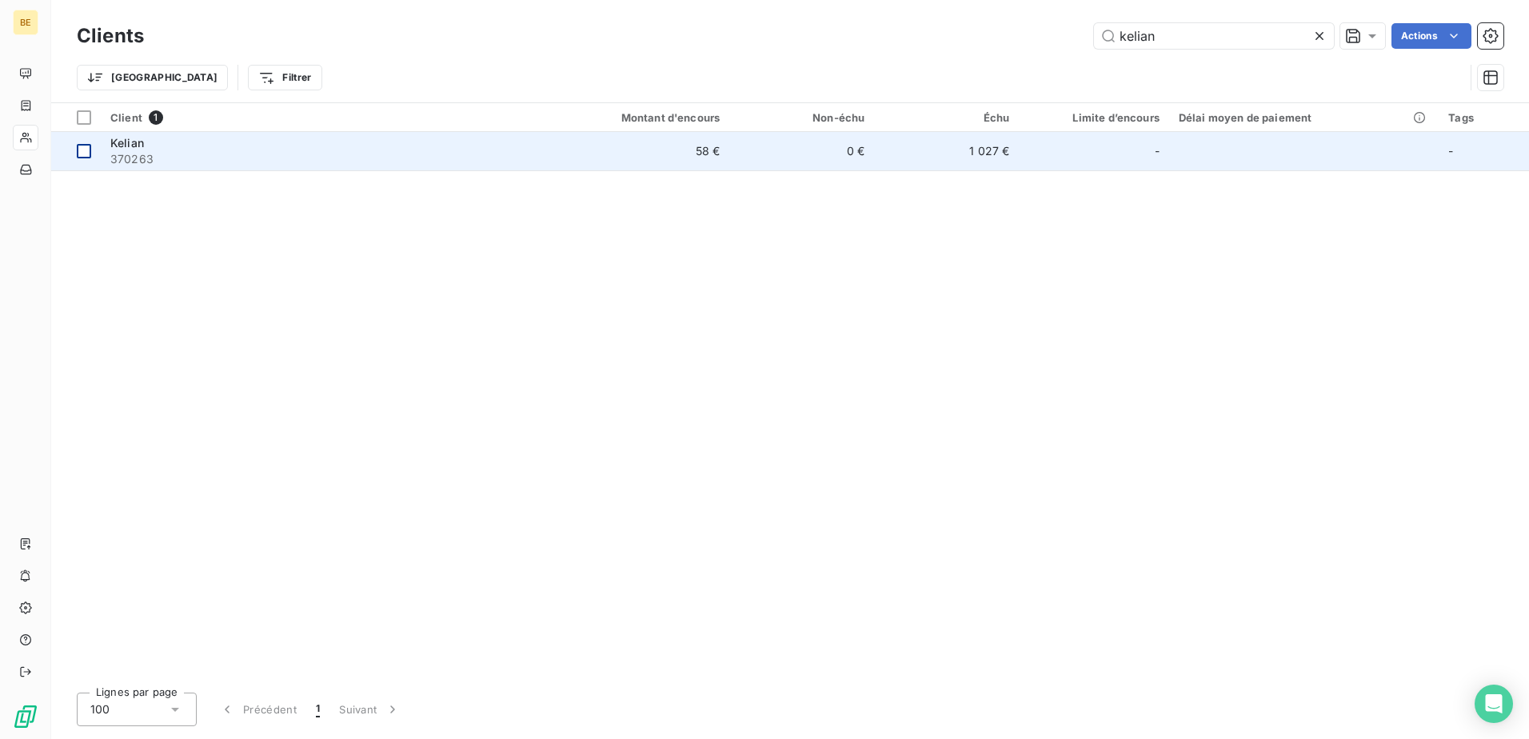
type input "kelian"
click at [93, 148] on td at bounding box center [76, 151] width 50 height 38
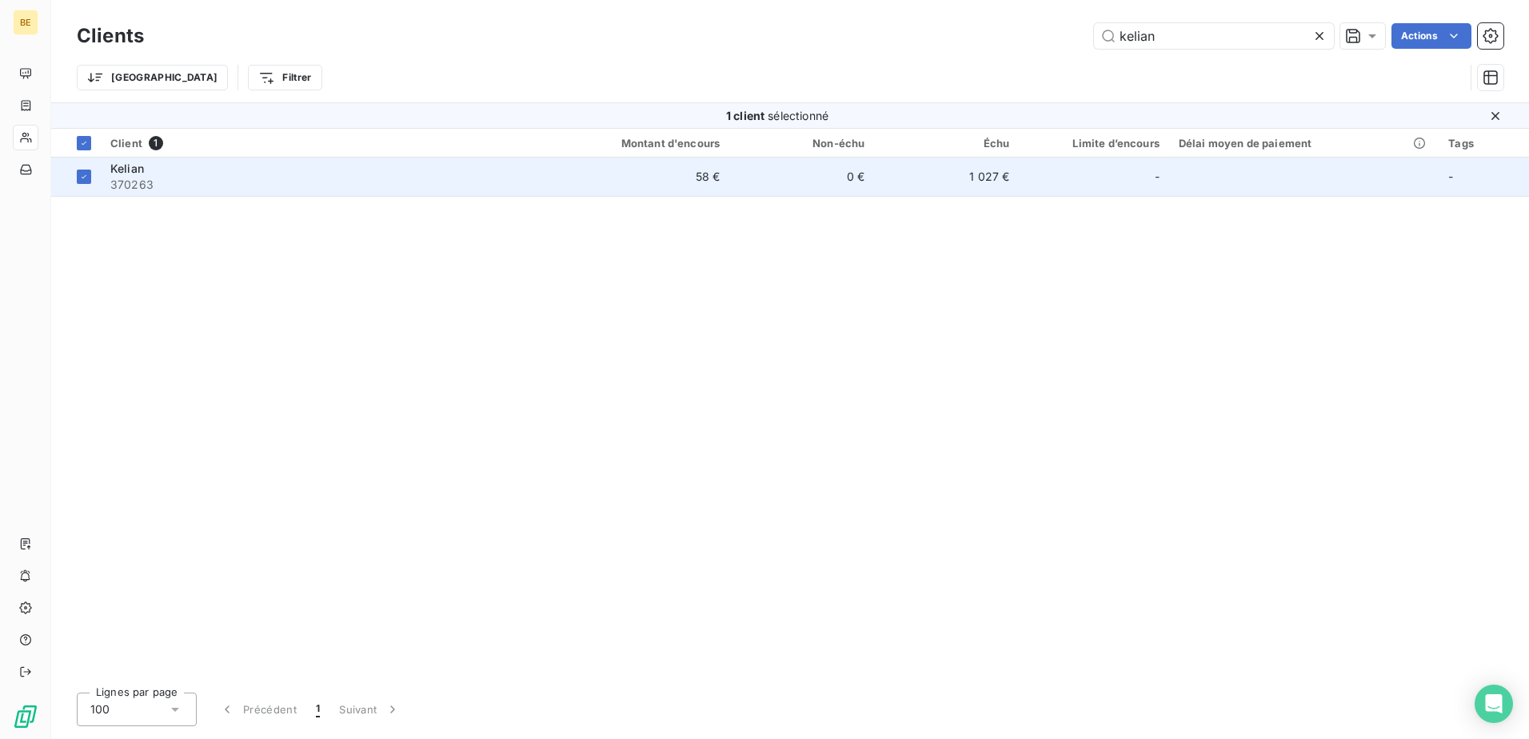
click at [178, 177] on span "370263" at bounding box center [317, 185] width 415 height 16
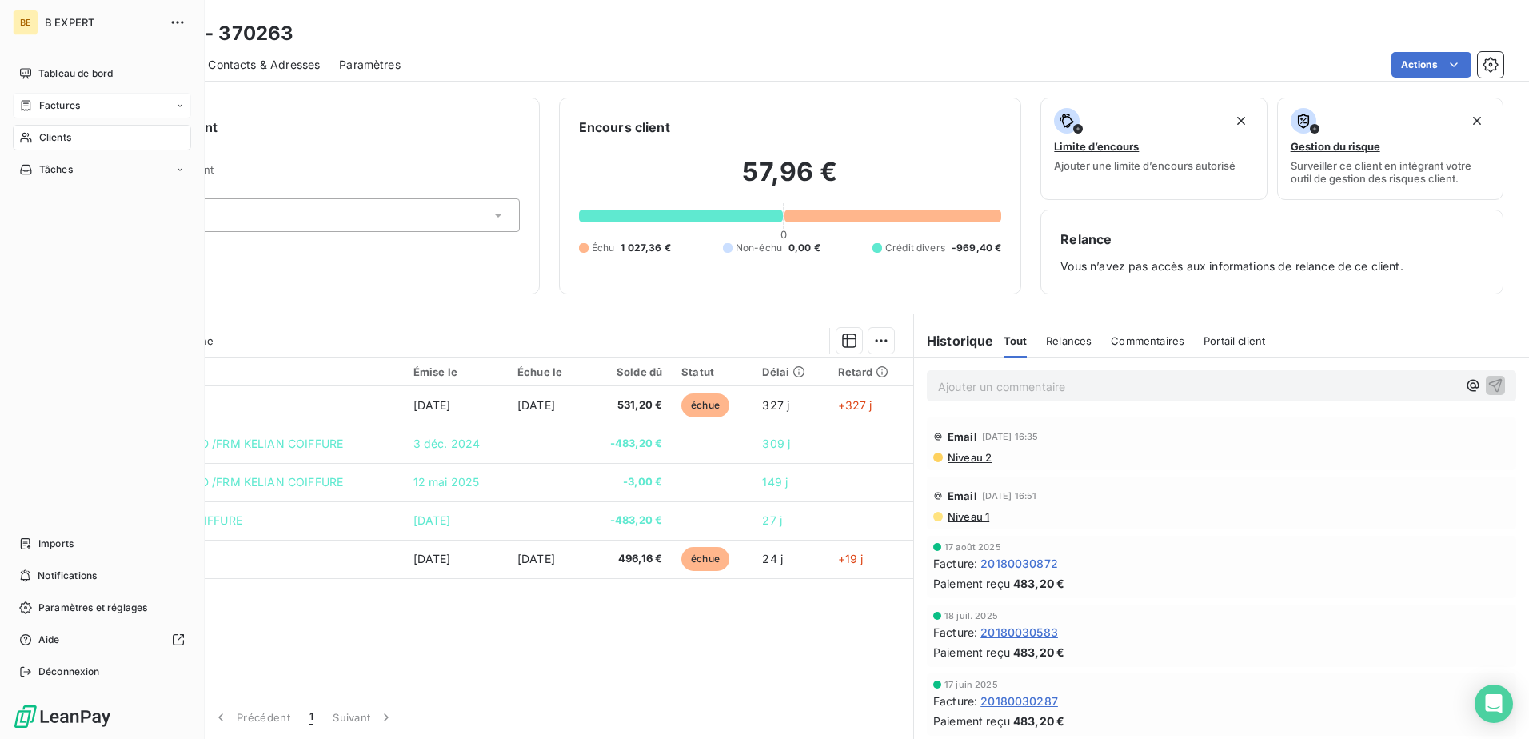
click at [57, 101] on span "Factures" at bounding box center [59, 105] width 41 height 14
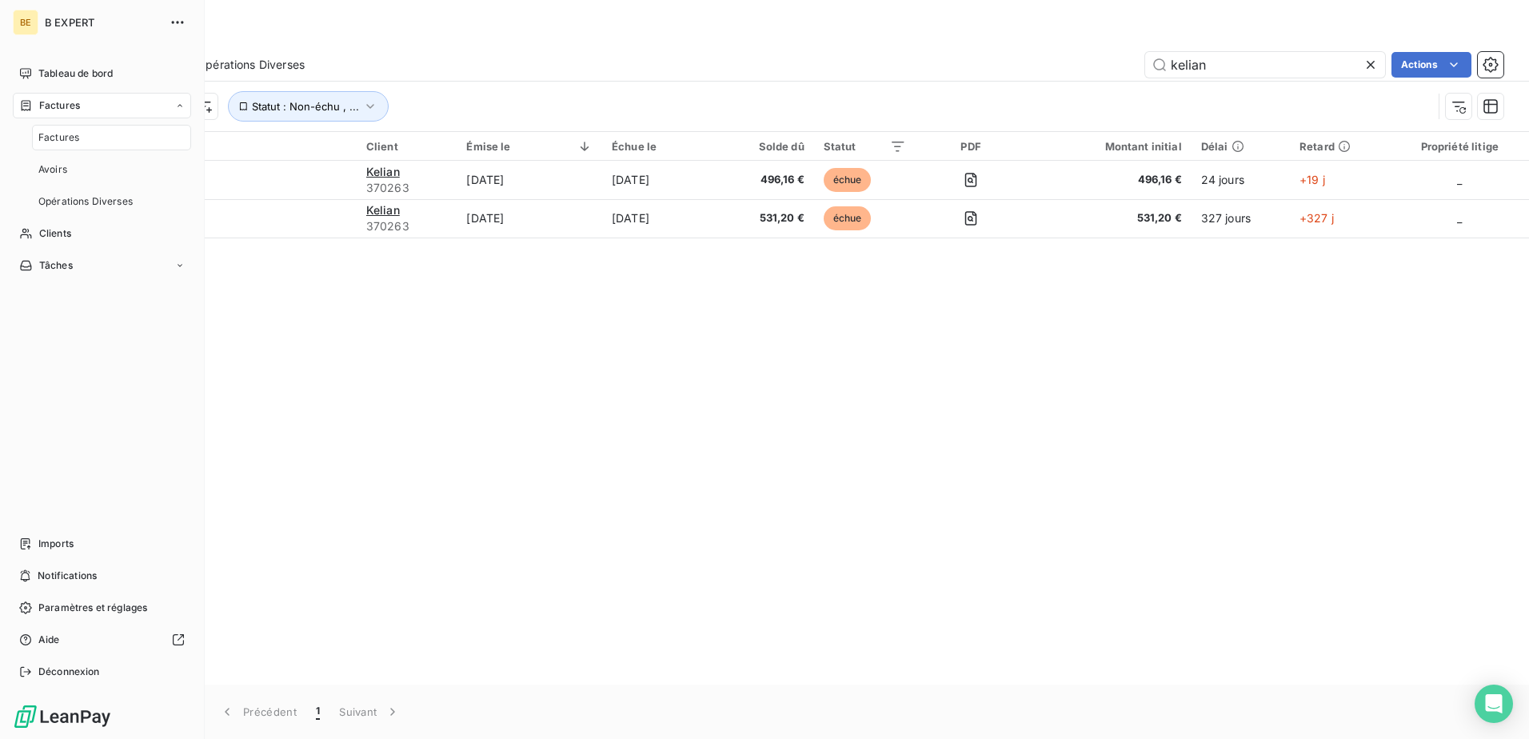
click at [77, 136] on span "Factures" at bounding box center [58, 137] width 41 height 14
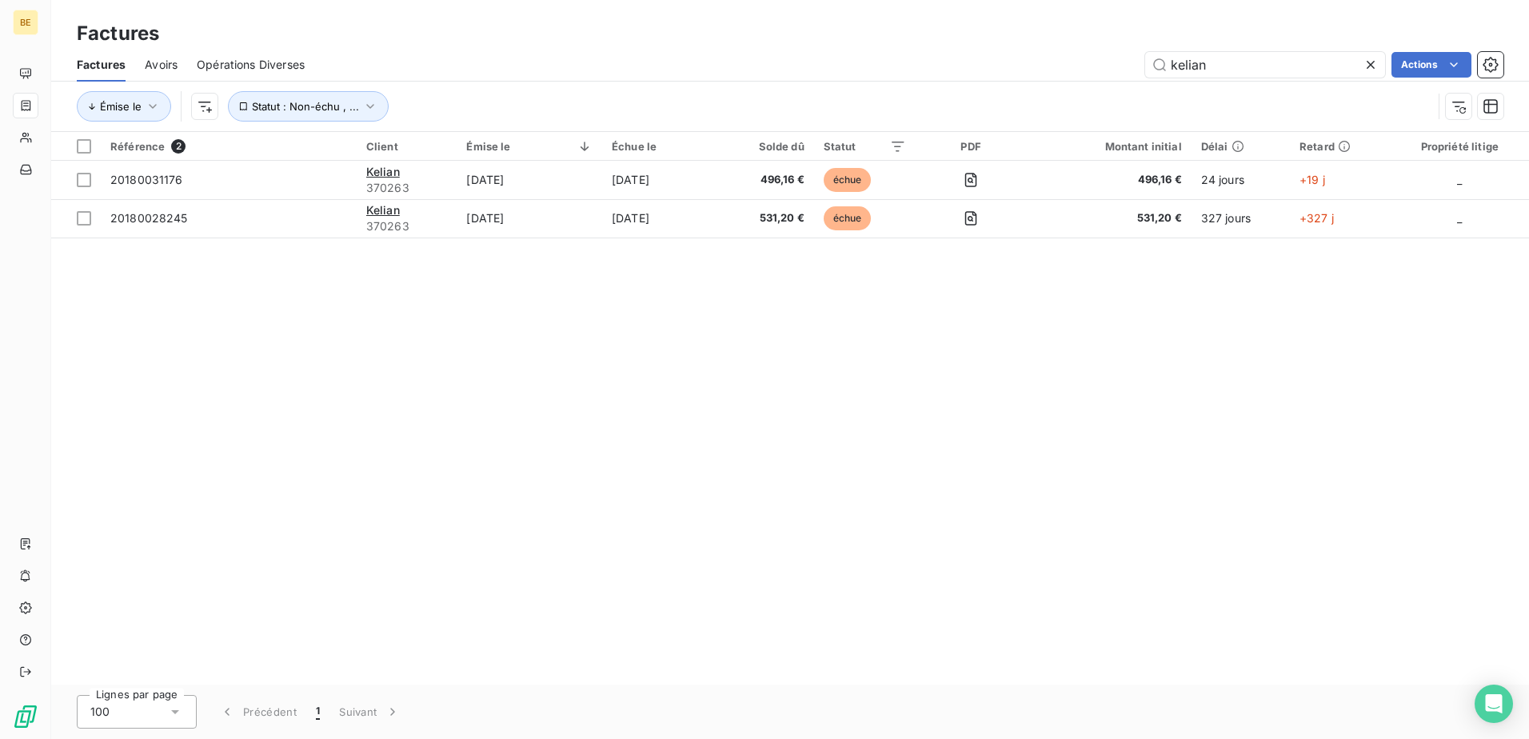
click at [494, 306] on div "Référence 2 Client Émise le Échue le Solde dû Statut PDF Montant initial Délai …" at bounding box center [790, 408] width 1478 height 553
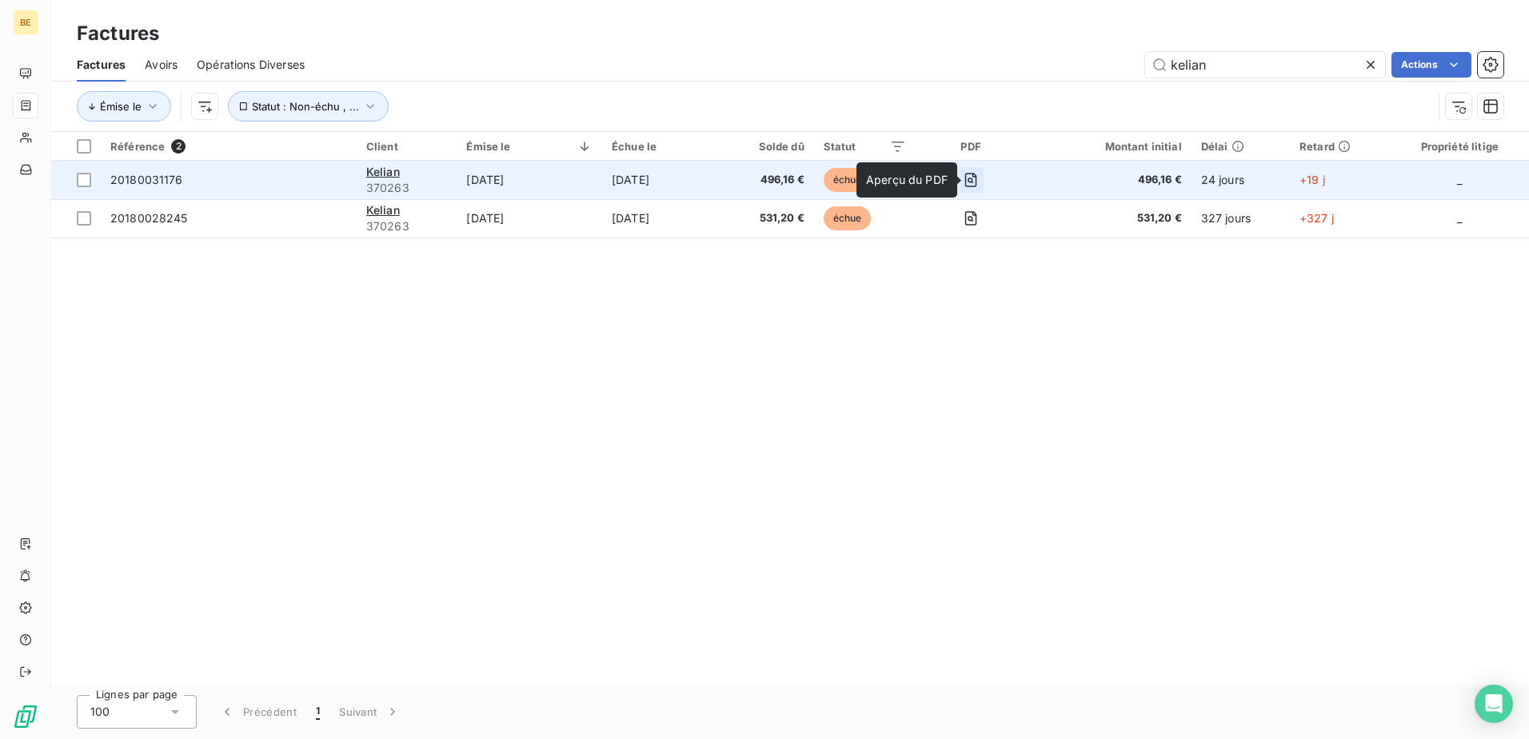
click at [973, 179] on icon "button" at bounding box center [971, 180] width 12 height 14
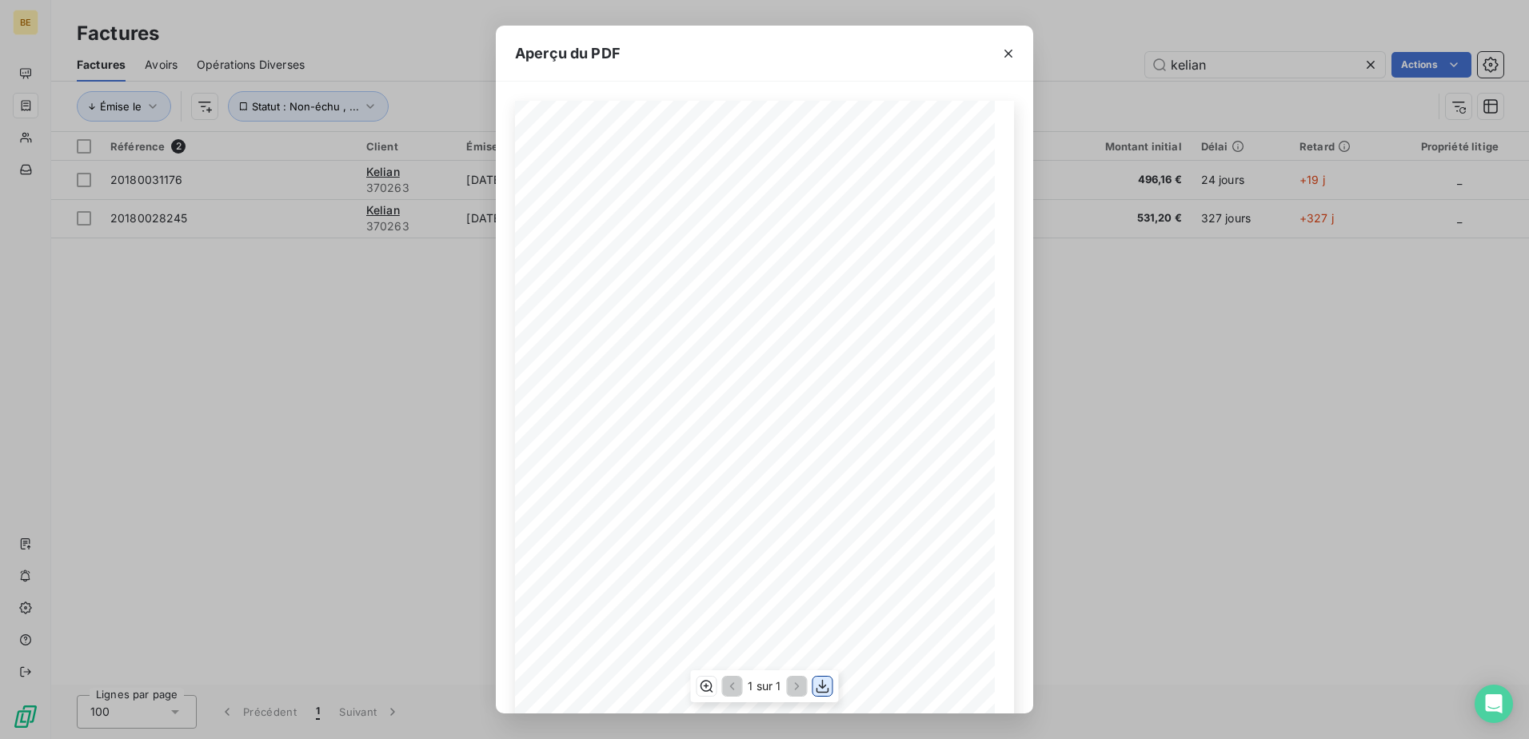
click at [825, 566] on button "button" at bounding box center [822, 686] width 19 height 19
click at [705, 566] on icon "button" at bounding box center [706, 686] width 16 height 16
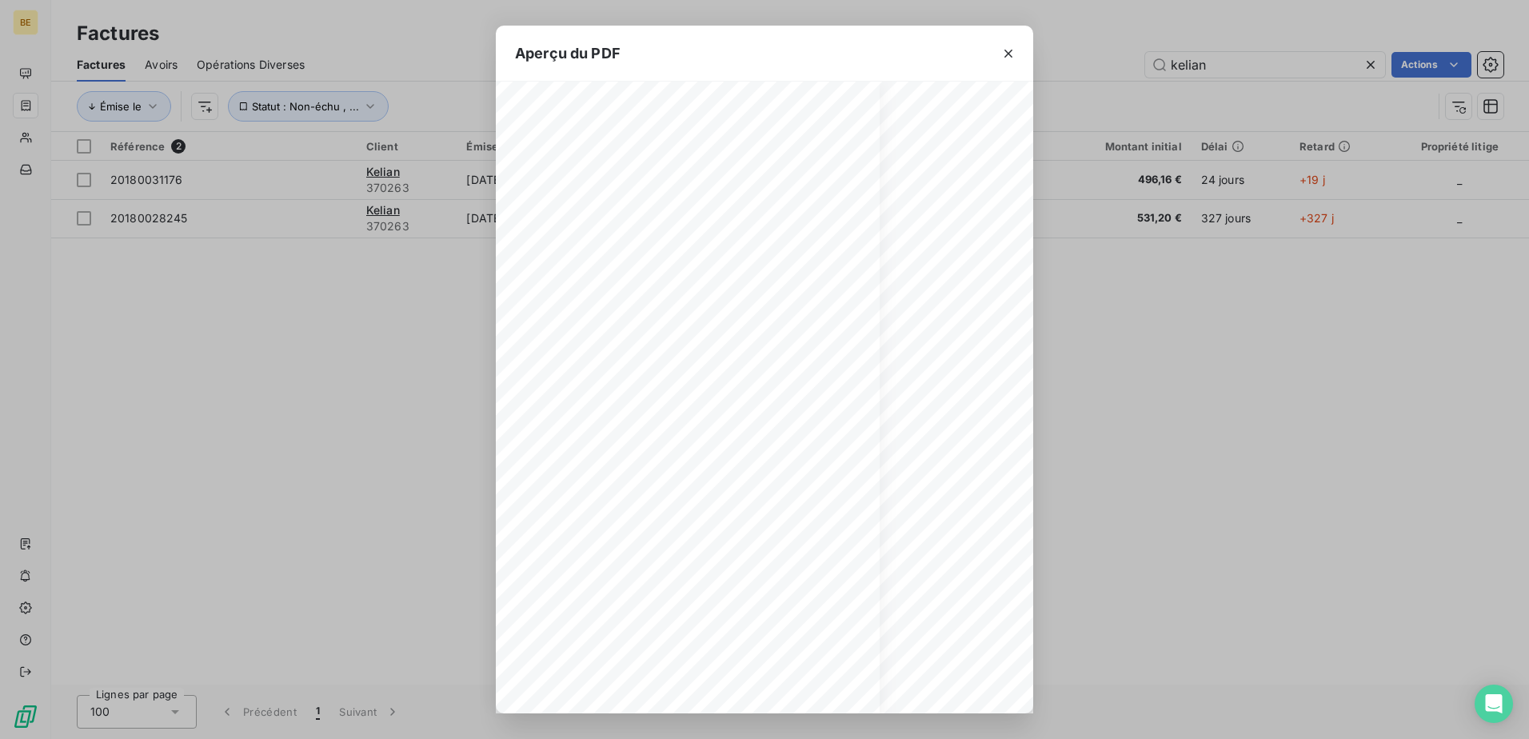
scroll to position [19, 149]
click at [706, 566] on icon "button" at bounding box center [706, 686] width 16 height 16
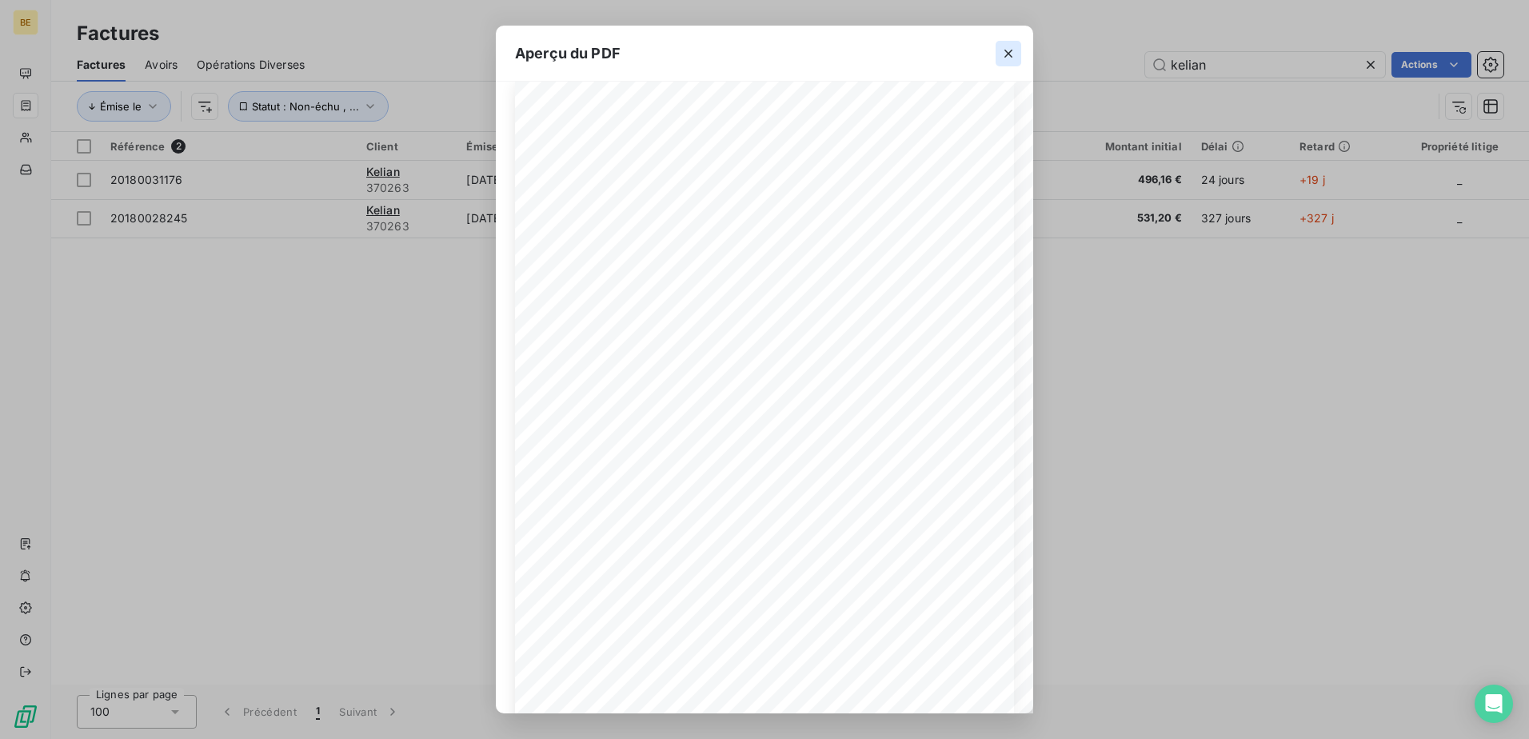
click at [1013, 55] on icon "button" at bounding box center [1009, 54] width 16 height 16
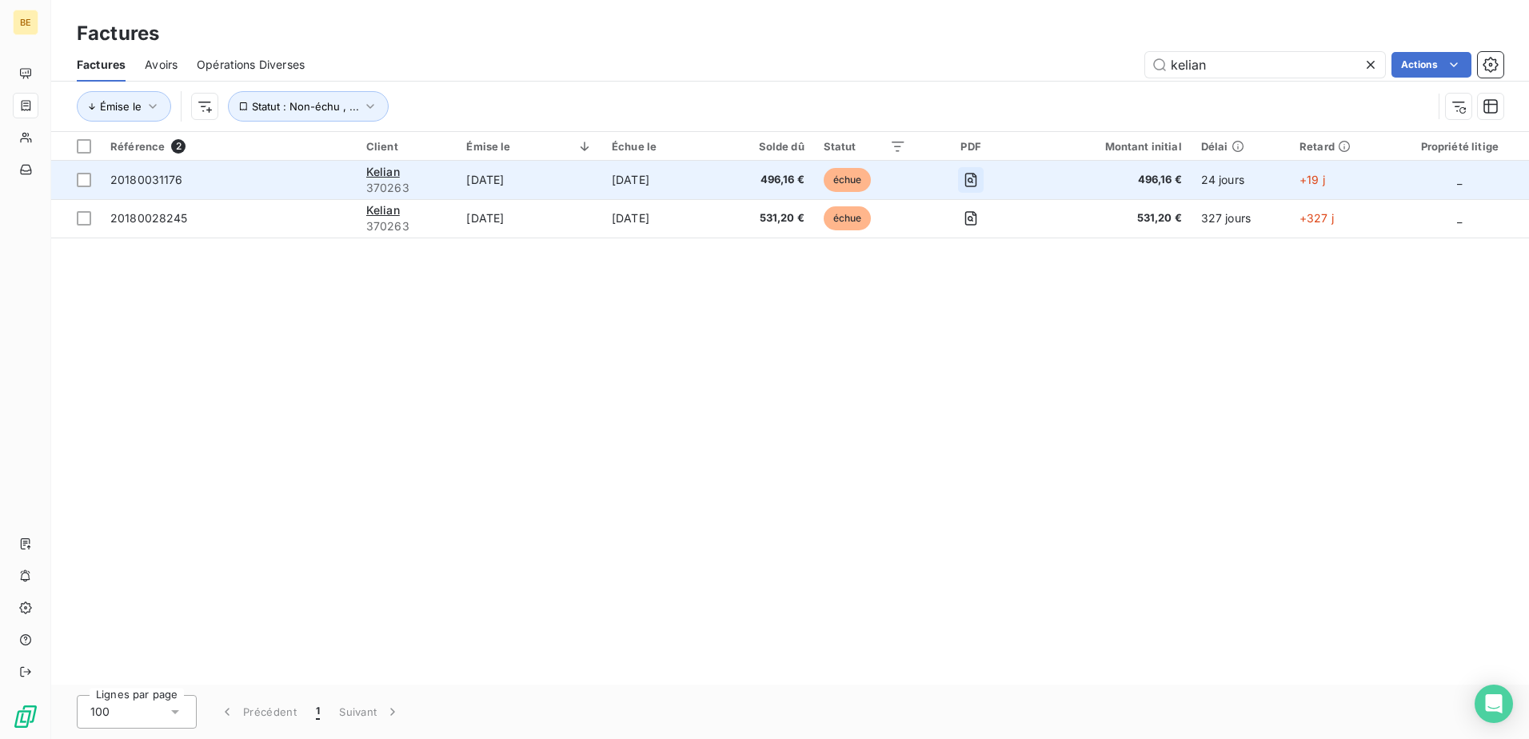
click at [971, 172] on icon "button" at bounding box center [971, 180] width 16 height 16
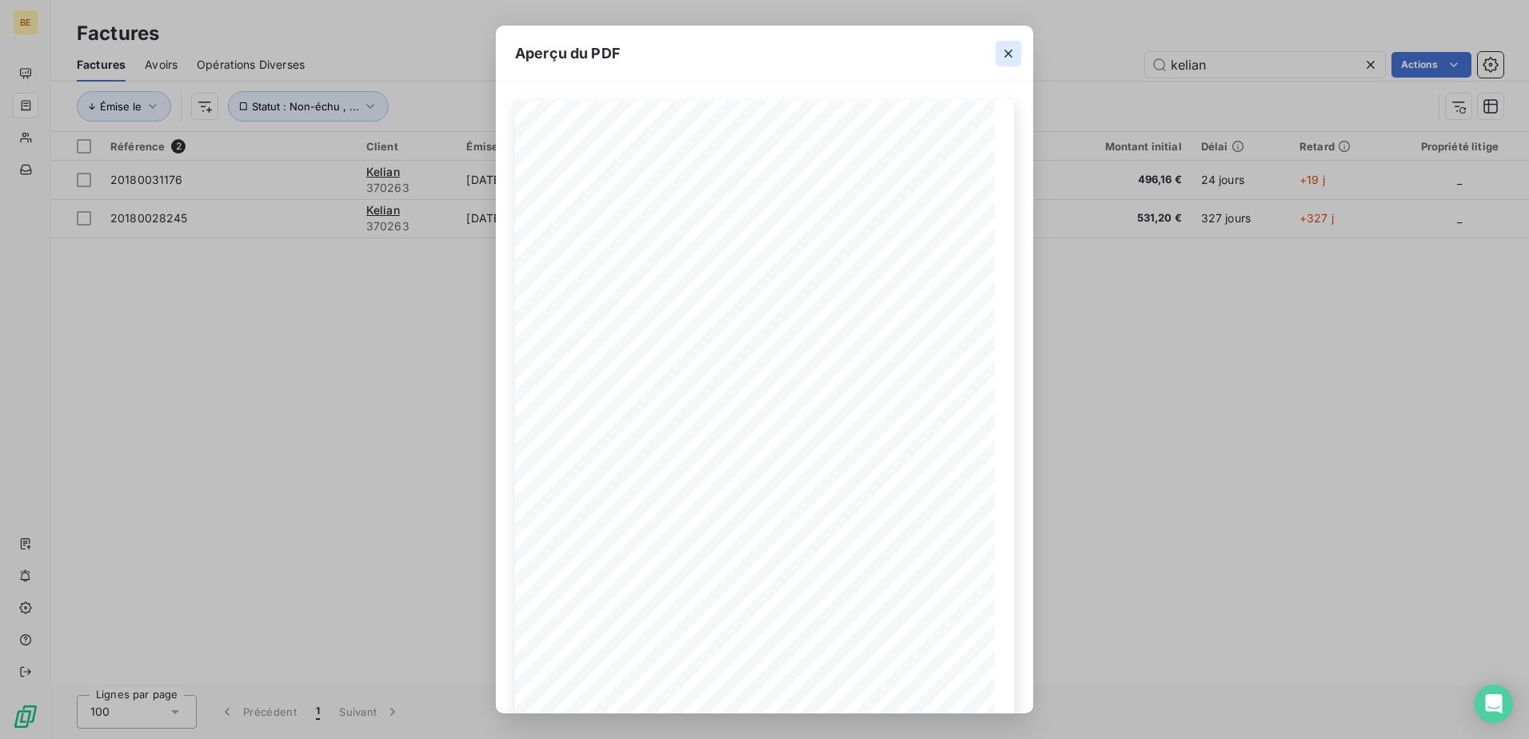
click at [1012, 57] on icon "button" at bounding box center [1009, 54] width 8 height 8
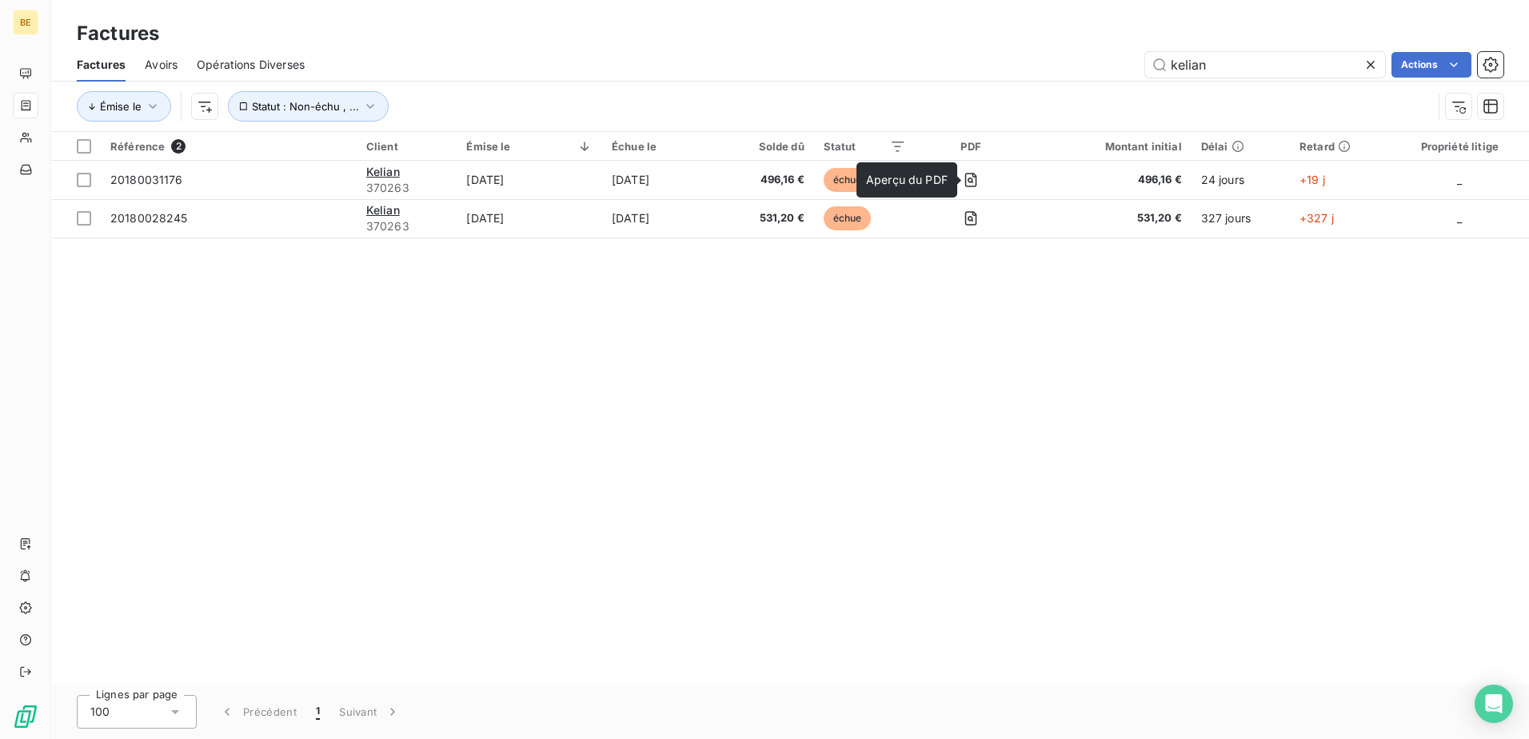
click at [111, 61] on span "Factures" at bounding box center [101, 65] width 49 height 16
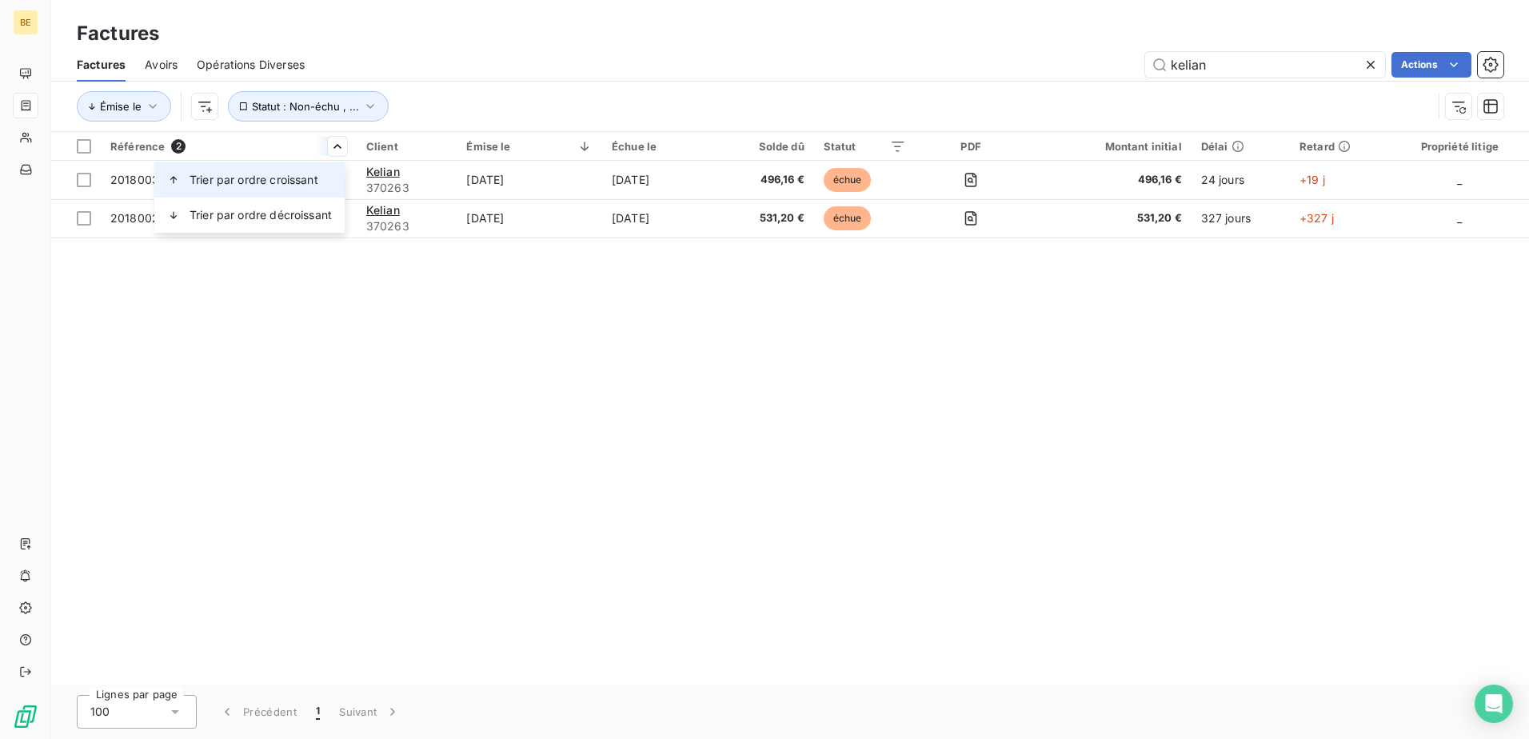
click at [300, 180] on span "Trier par ordre croissant" at bounding box center [254, 180] width 129 height 16
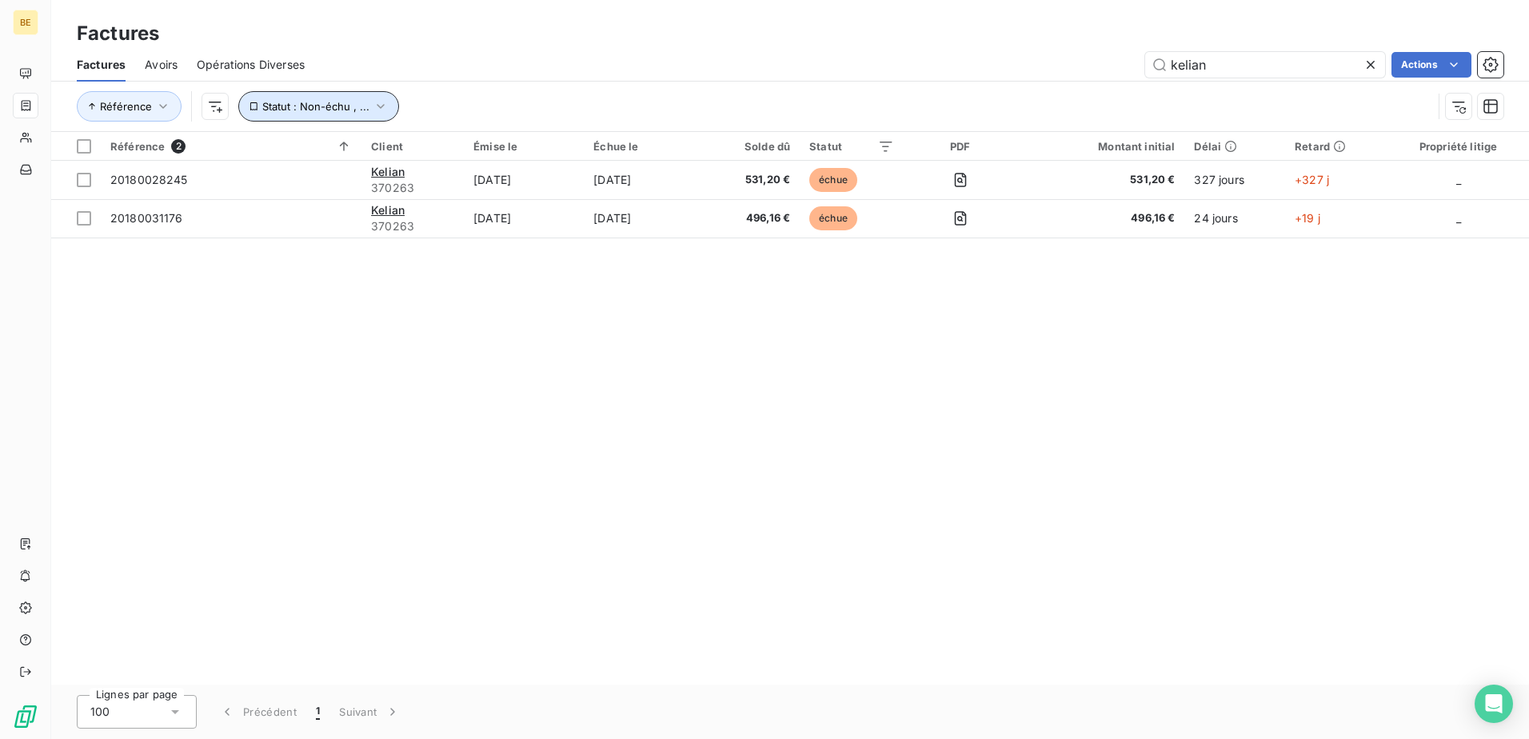
click at [382, 108] on icon "button" at bounding box center [381, 106] width 16 height 16
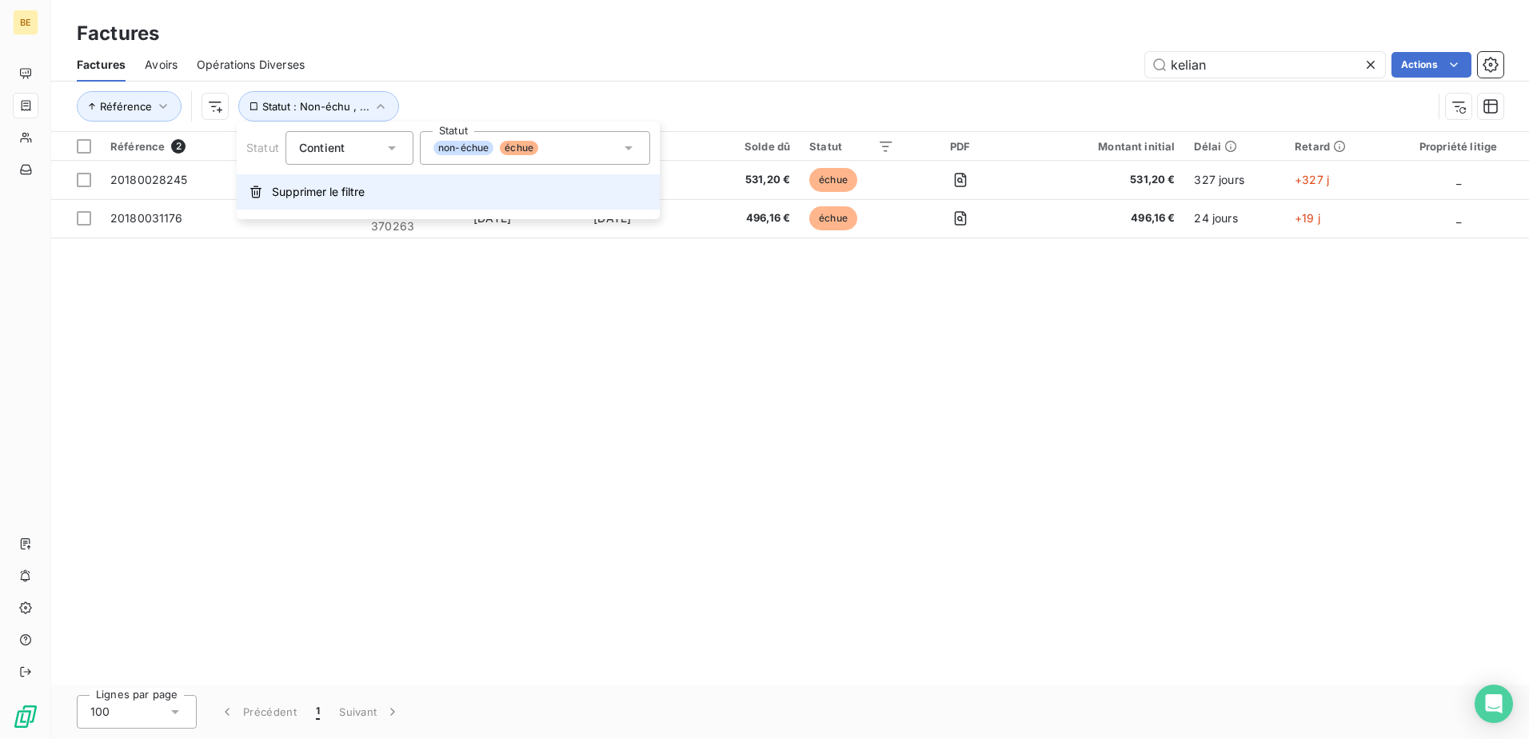
click at [359, 199] on span "Supprimer le filtre" at bounding box center [318, 192] width 93 height 16
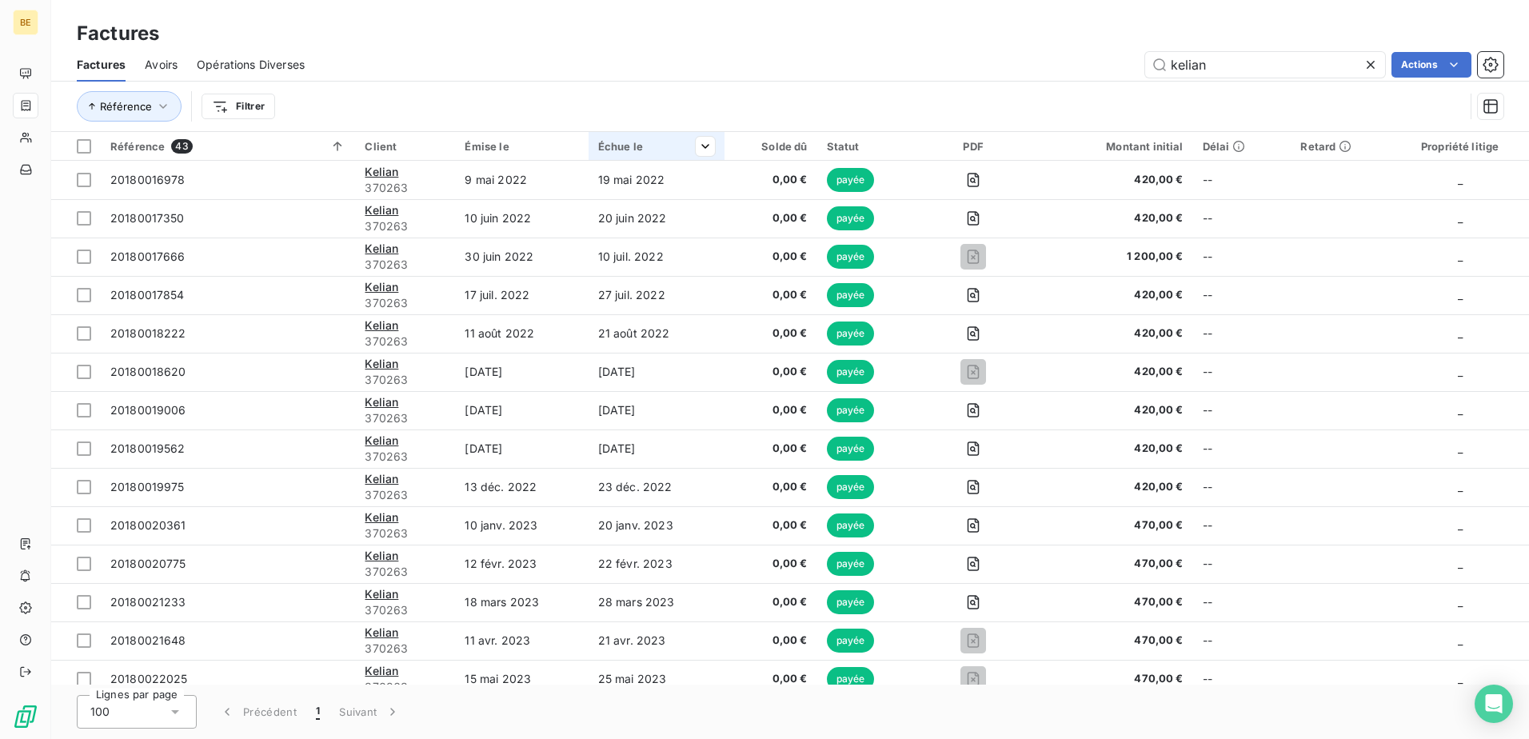
click at [627, 140] on div "Échue le" at bounding box center [656, 146] width 117 height 13
click at [673, 181] on span "Trier par ordre croissant" at bounding box center [620, 180] width 129 height 16
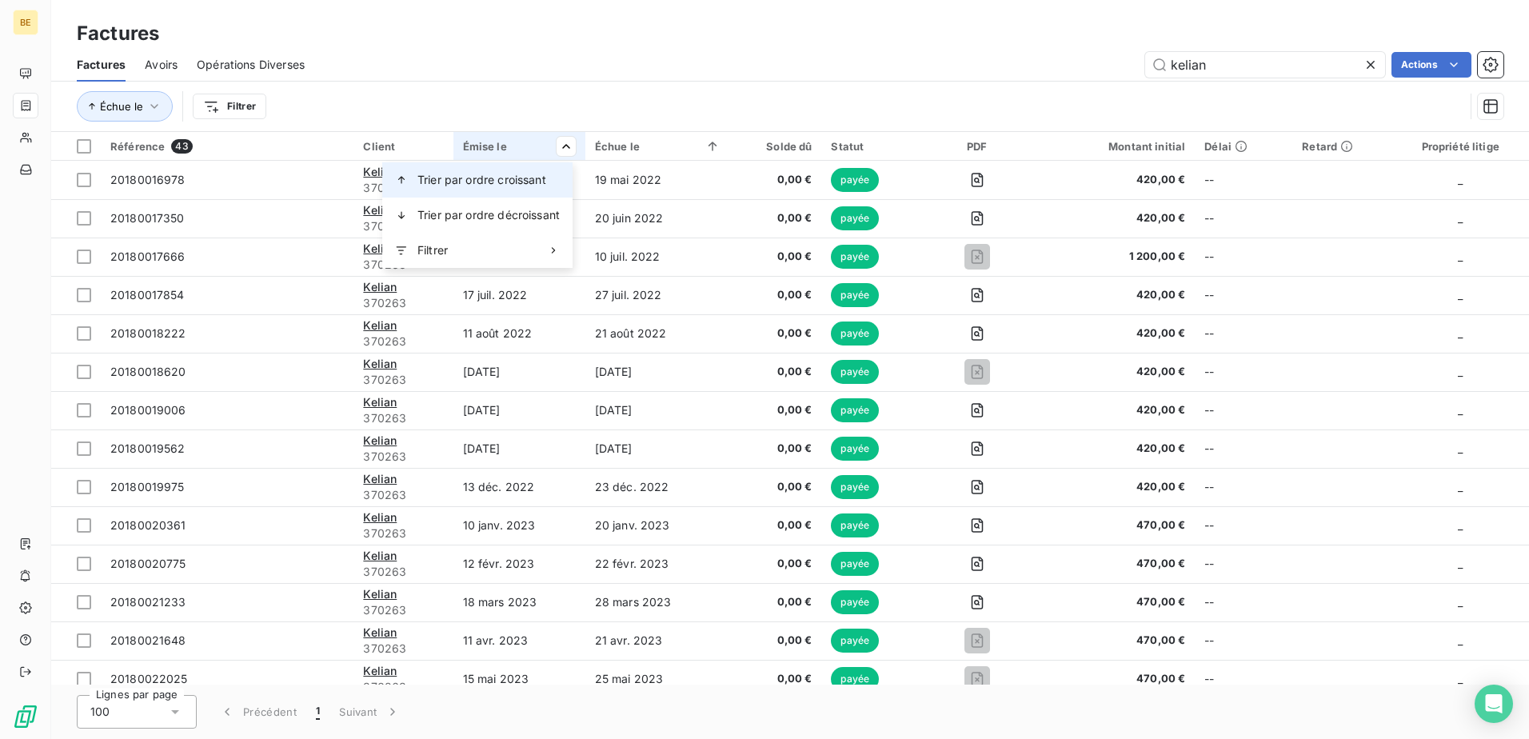
click at [550, 179] on div "Trier par ordre croissant" at bounding box center [477, 179] width 190 height 35
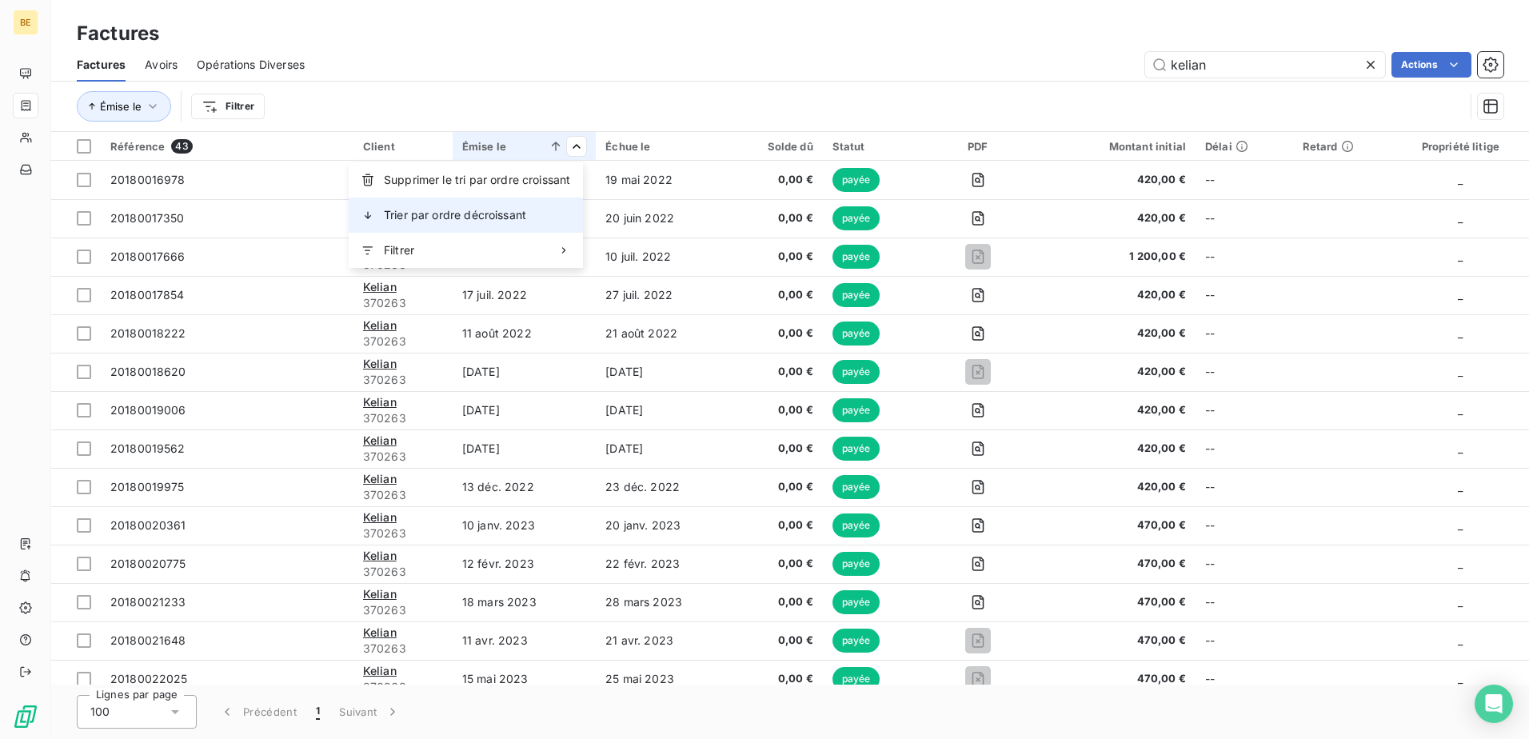
click at [535, 215] on div "Trier par ordre décroissant" at bounding box center [466, 215] width 234 height 35
